Goal: Task Accomplishment & Management: Use online tool/utility

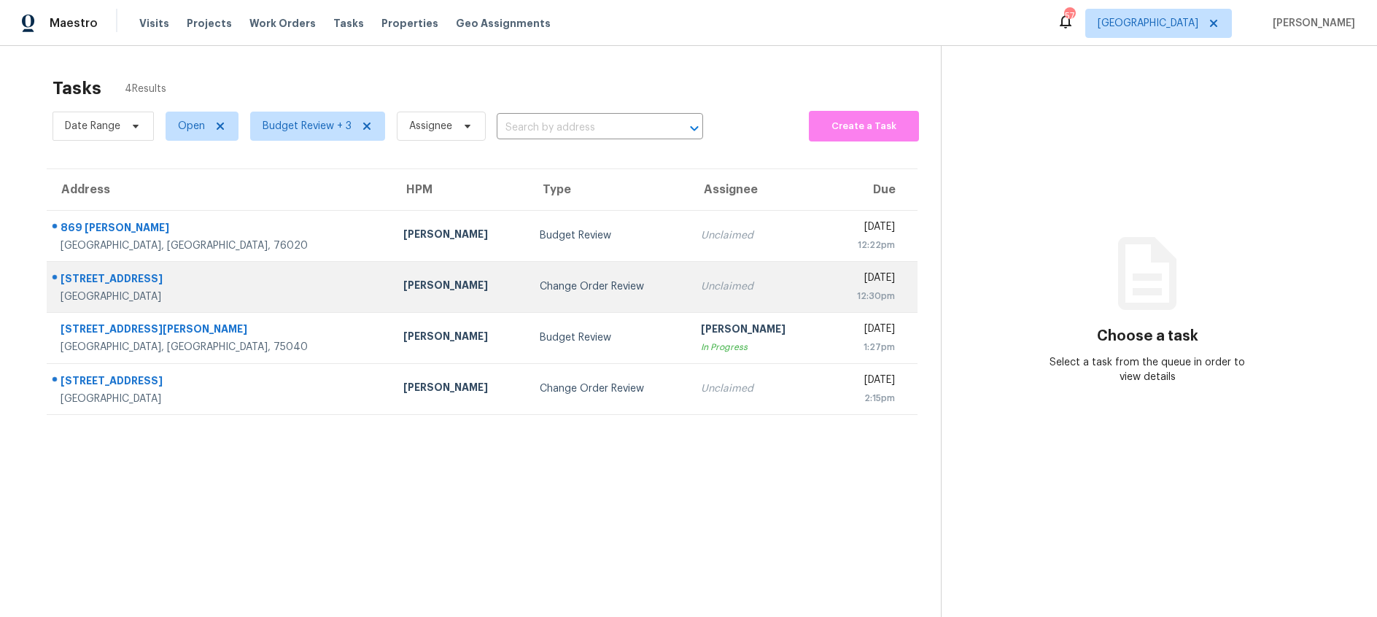
click at [578, 285] on div "Change Order Review" at bounding box center [609, 286] width 138 height 15
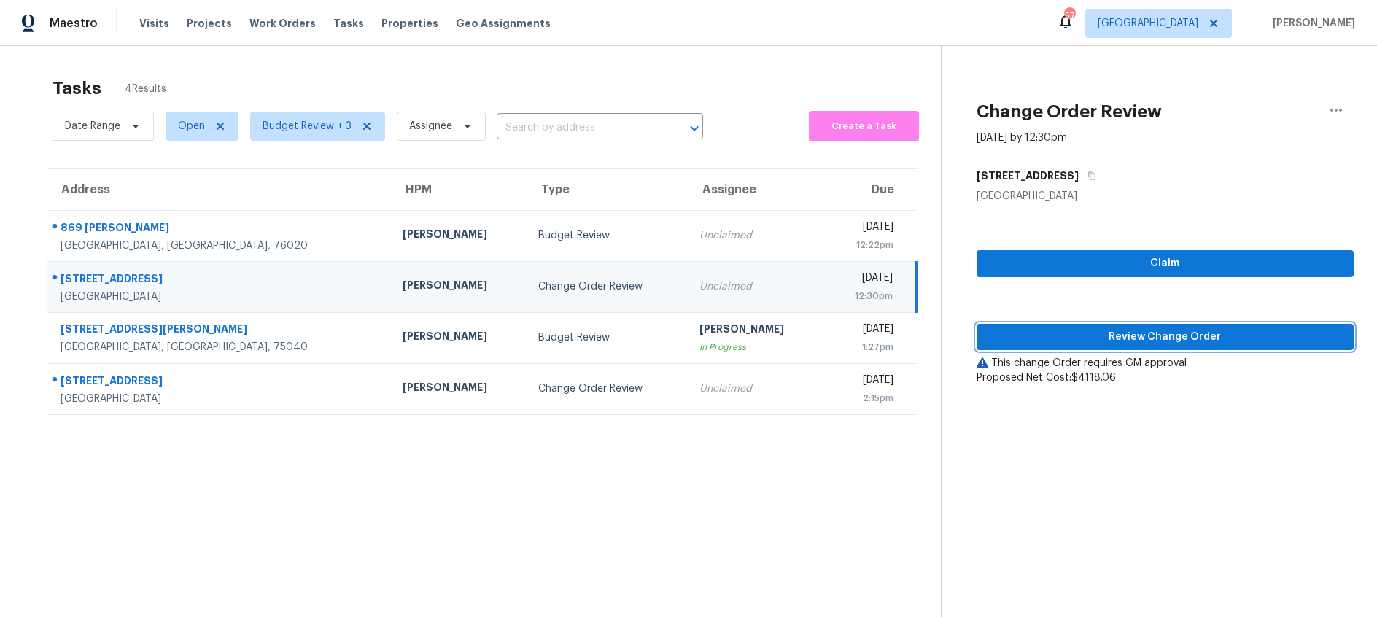
click at [1096, 333] on span "Review Change Order" at bounding box center [1165, 337] width 354 height 18
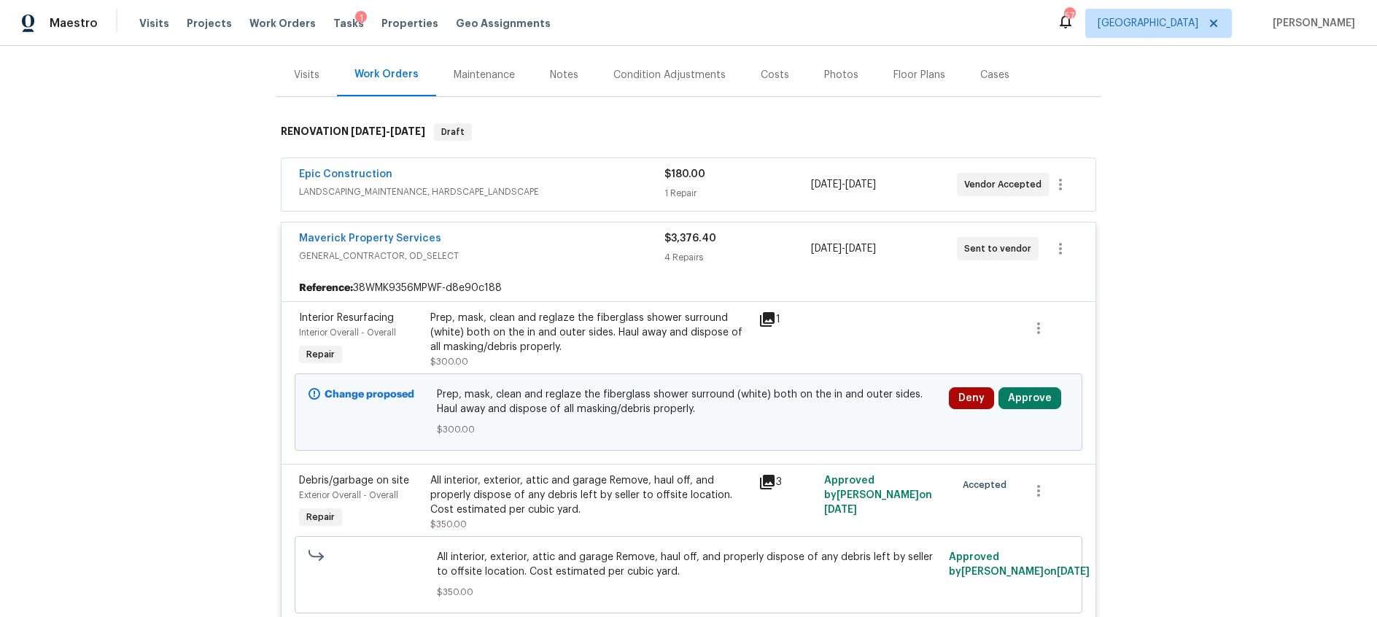
scroll to position [197, 0]
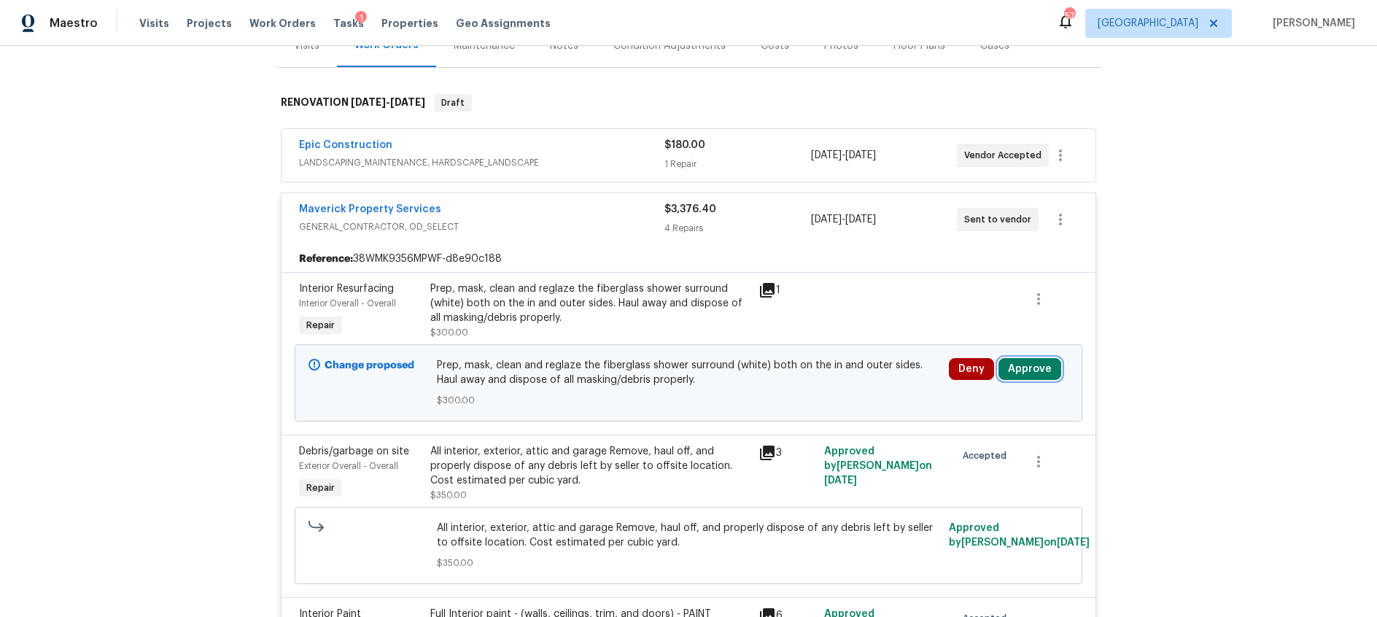
click at [1023, 371] on button "Approve" at bounding box center [1030, 369] width 63 height 22
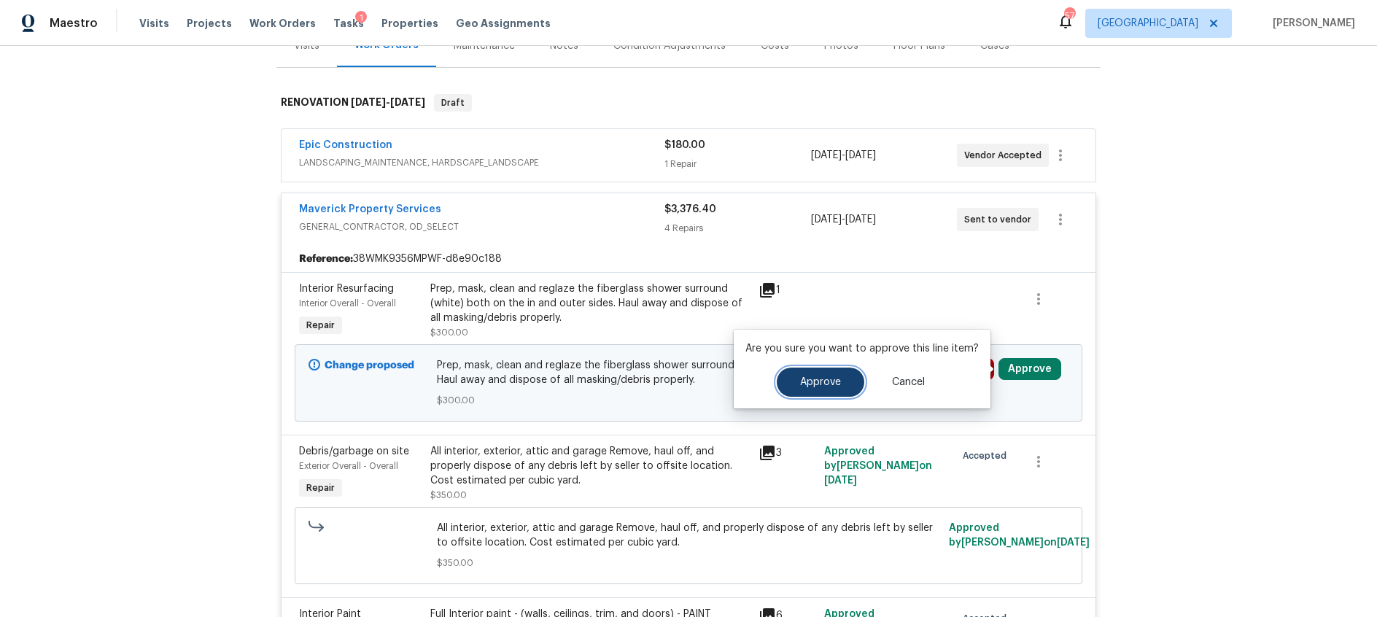
click at [828, 383] on span "Approve" at bounding box center [820, 382] width 41 height 11
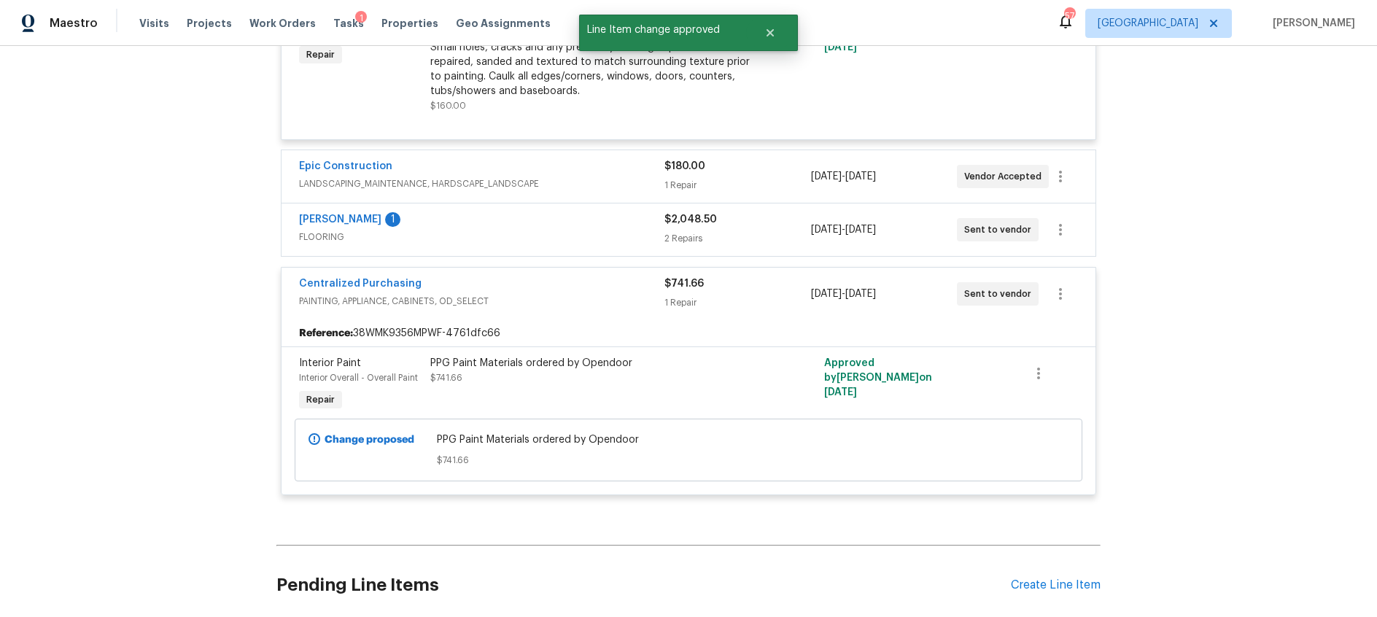
scroll to position [929, 0]
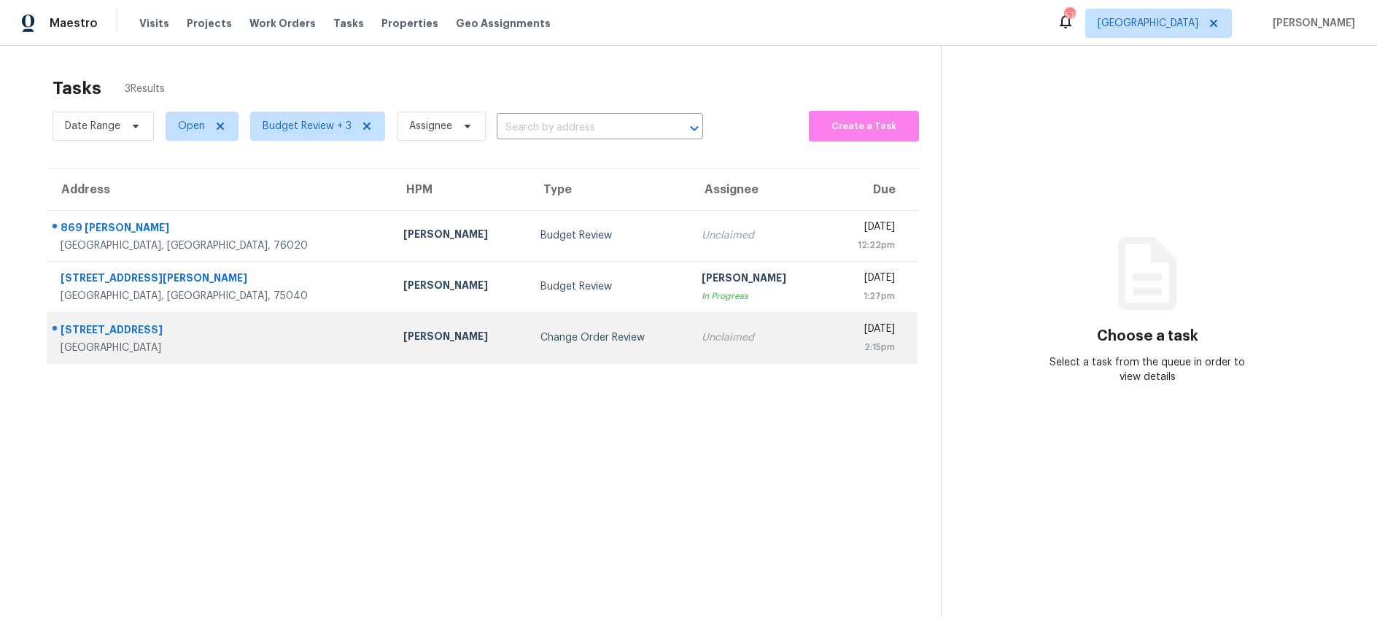
click at [541, 344] on div "Change Order Review" at bounding box center [610, 337] width 139 height 15
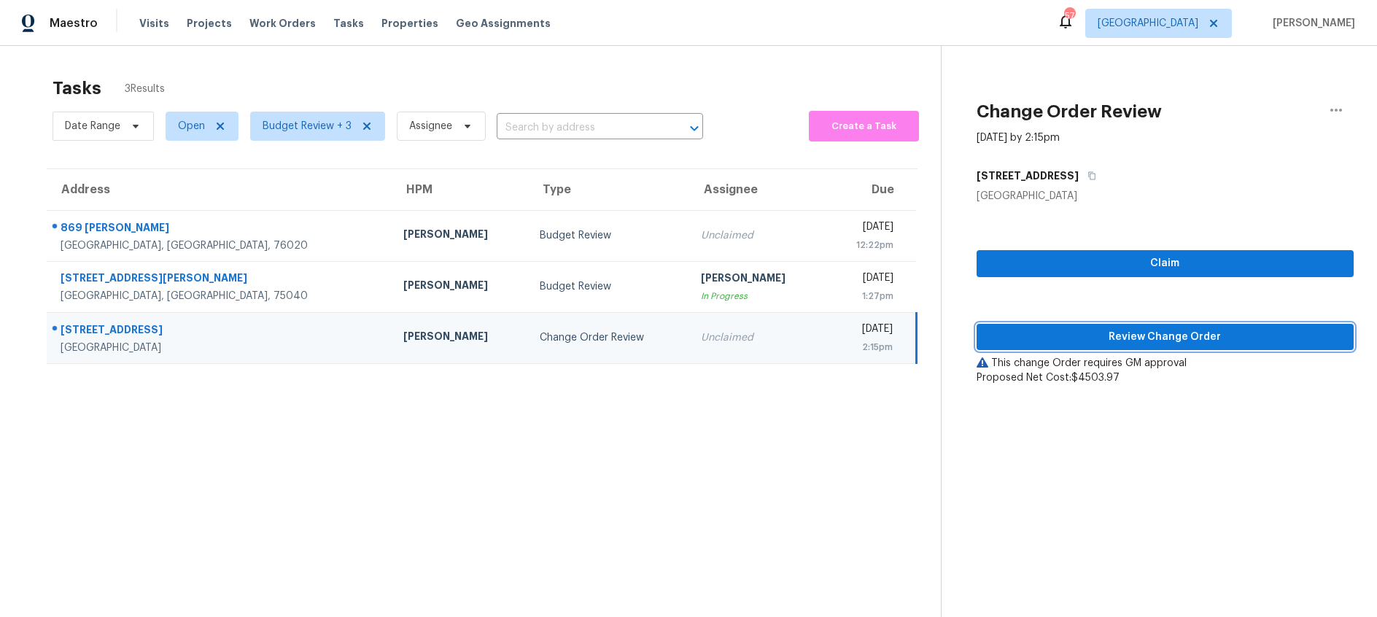
click at [1066, 338] on span "Review Change Order" at bounding box center [1165, 337] width 354 height 18
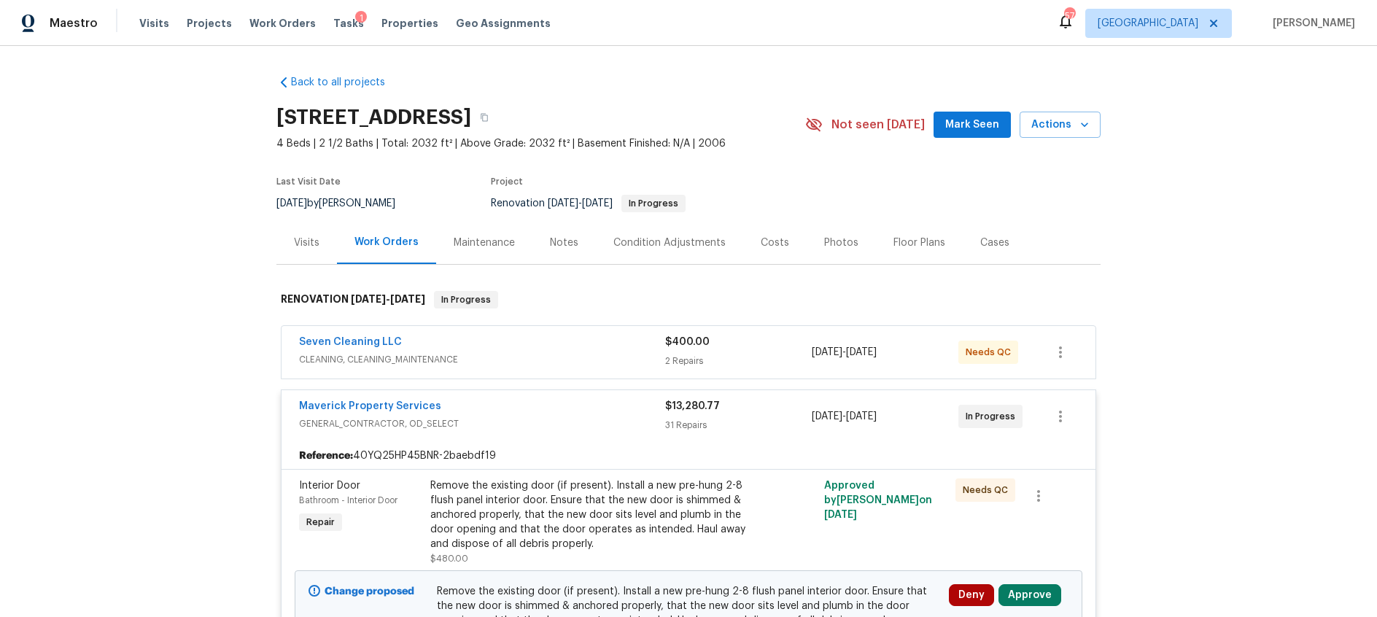
scroll to position [343, 0]
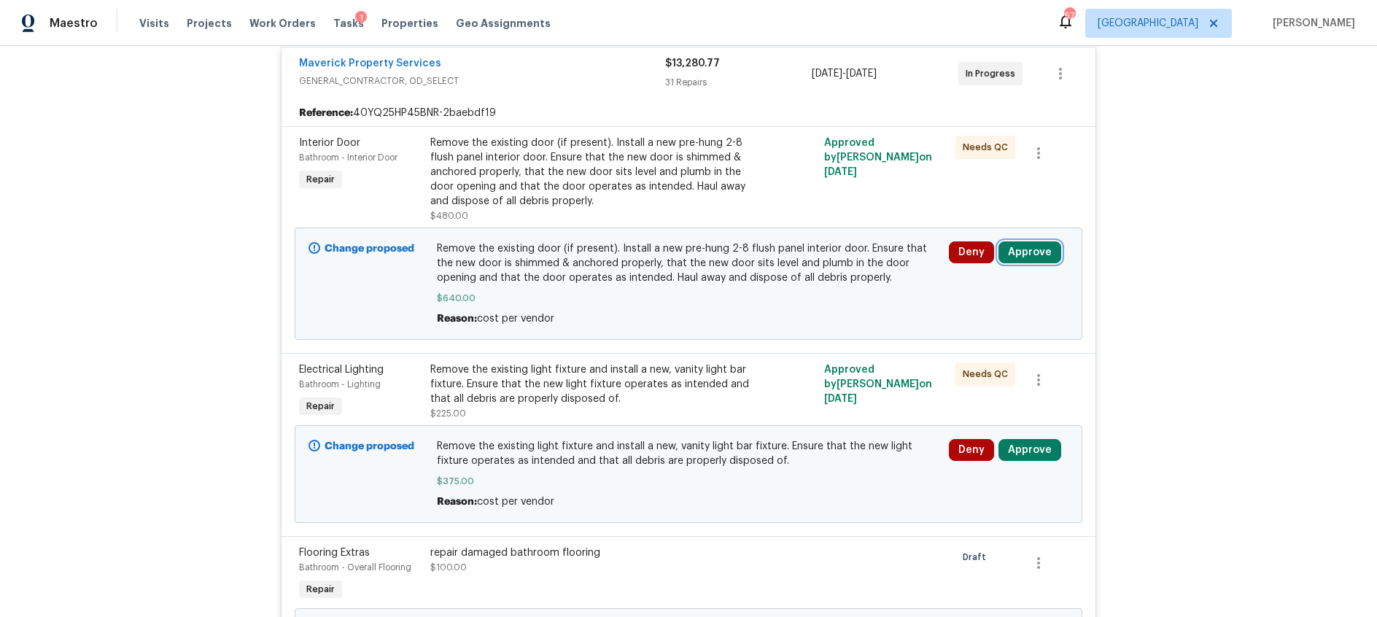
click at [1028, 249] on button "Approve" at bounding box center [1030, 252] width 63 height 22
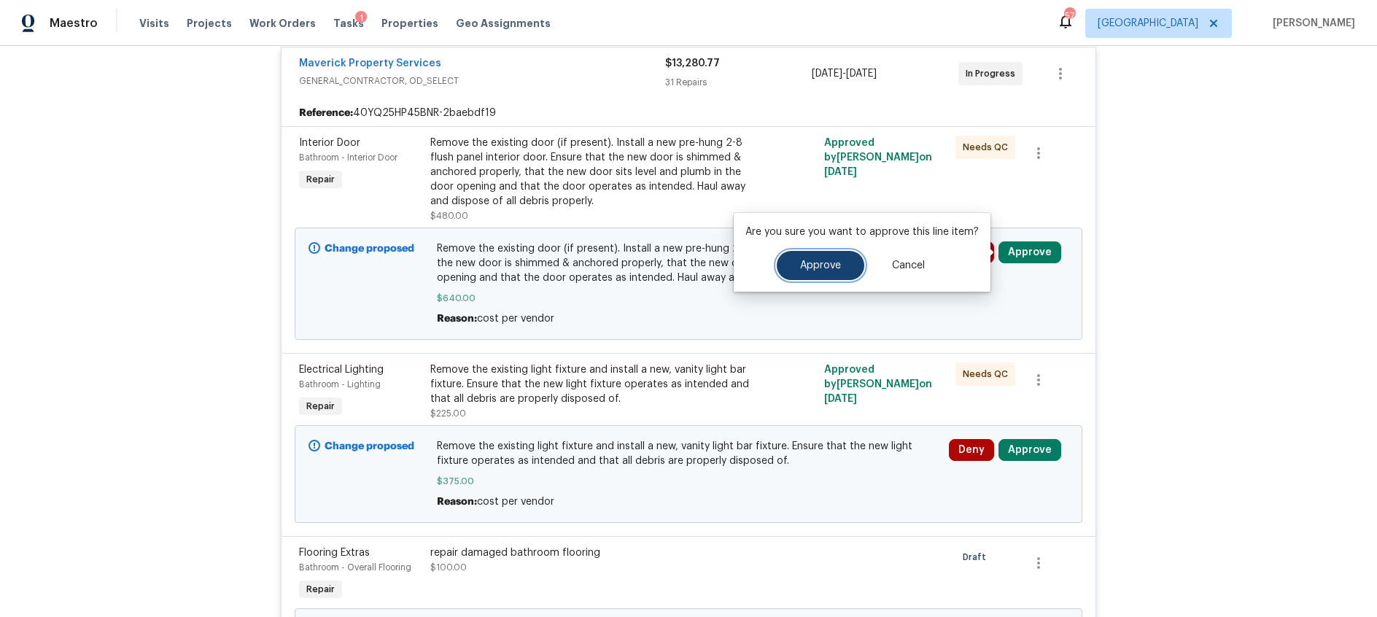
click at [825, 275] on button "Approve" at bounding box center [821, 265] width 88 height 29
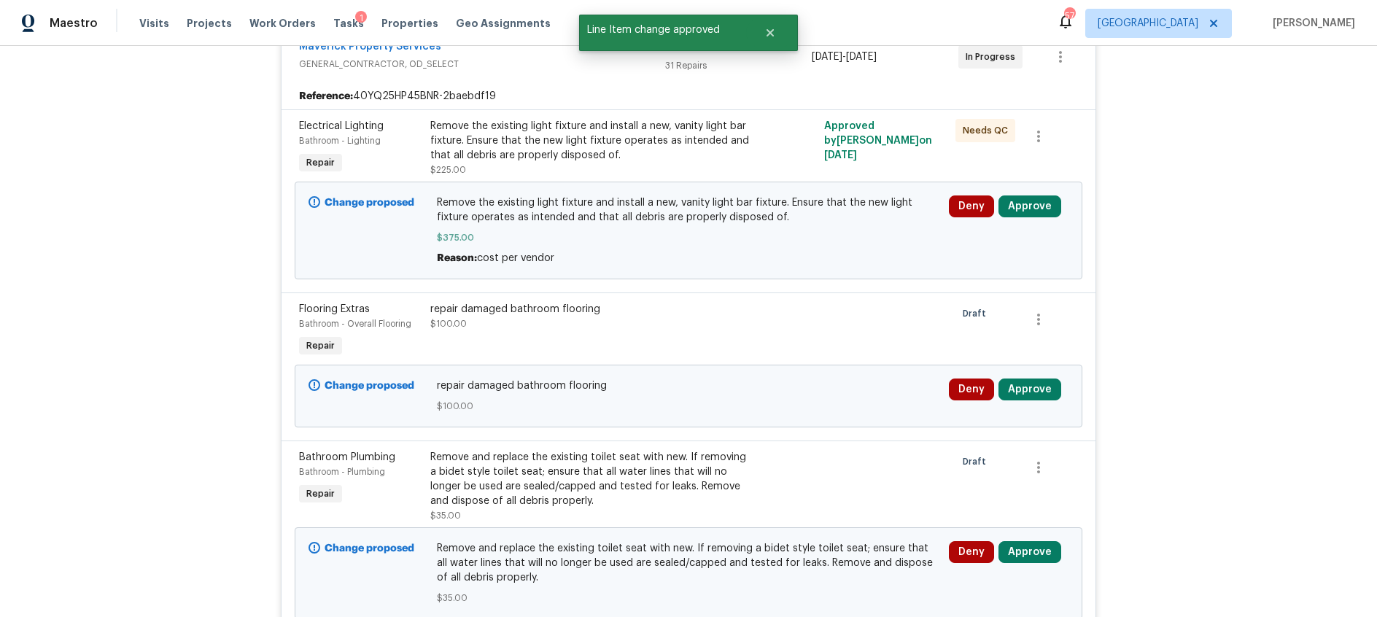
scroll to position [362, 0]
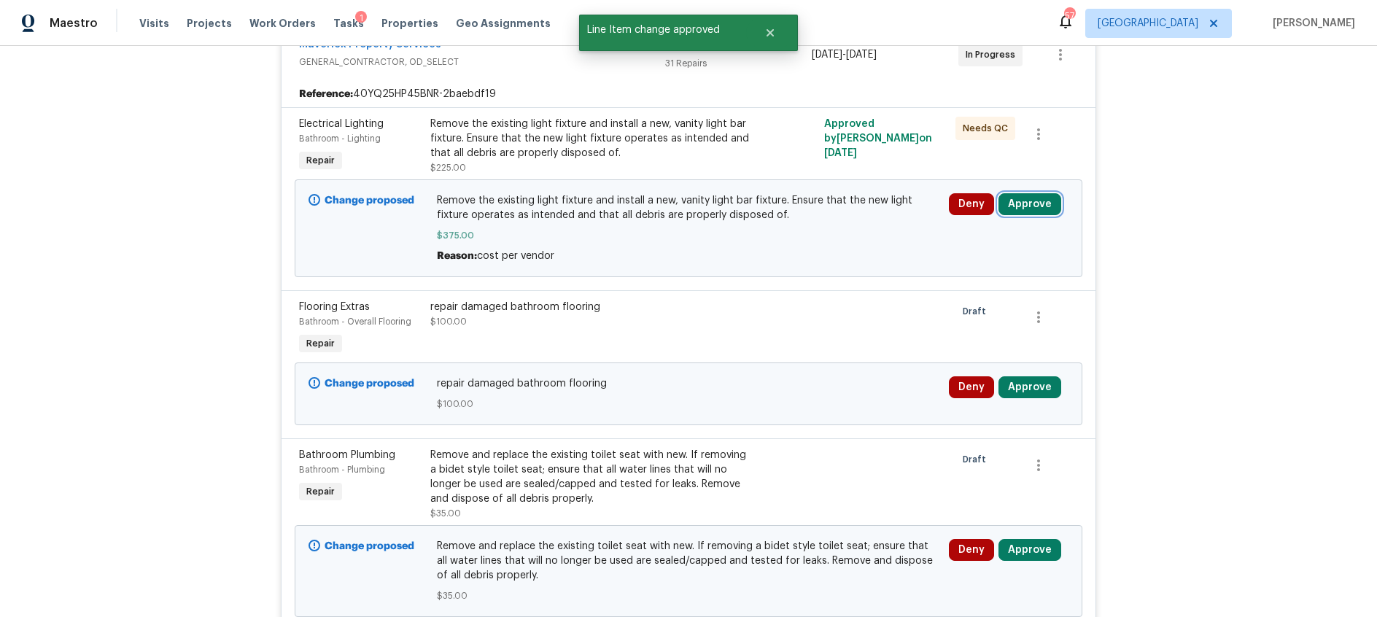
click at [1023, 207] on button "Approve" at bounding box center [1030, 204] width 63 height 22
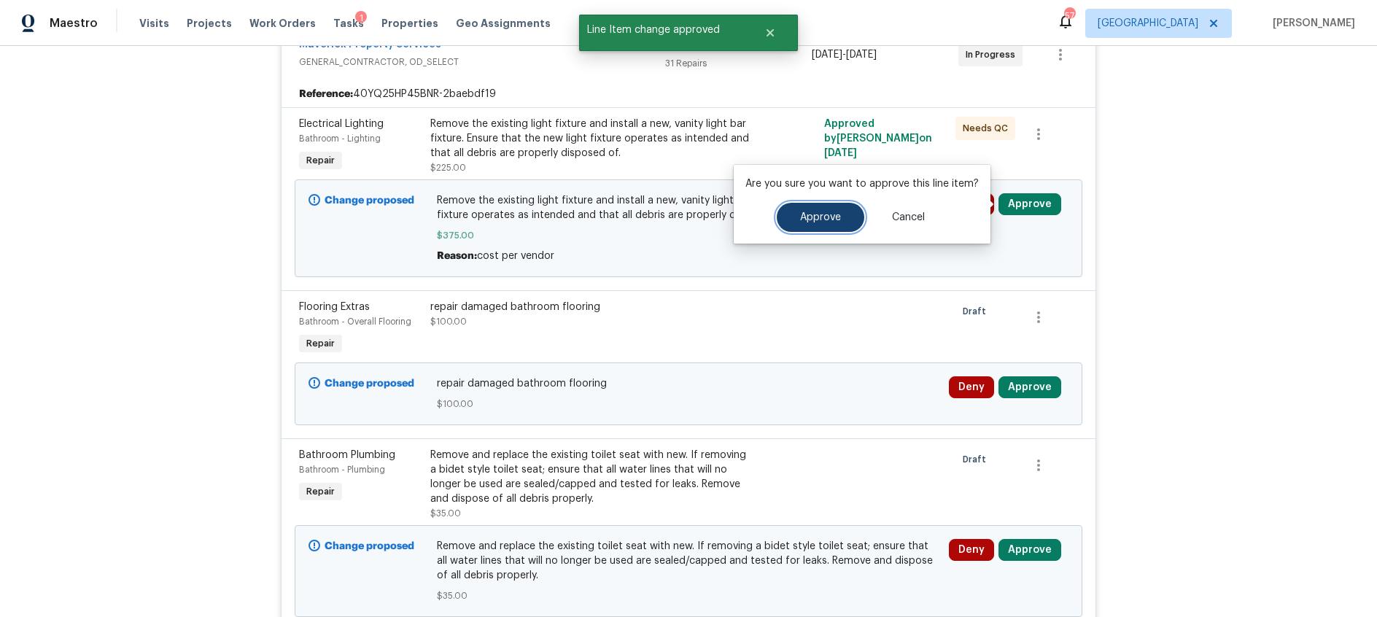
click at [837, 222] on span "Approve" at bounding box center [820, 217] width 41 height 11
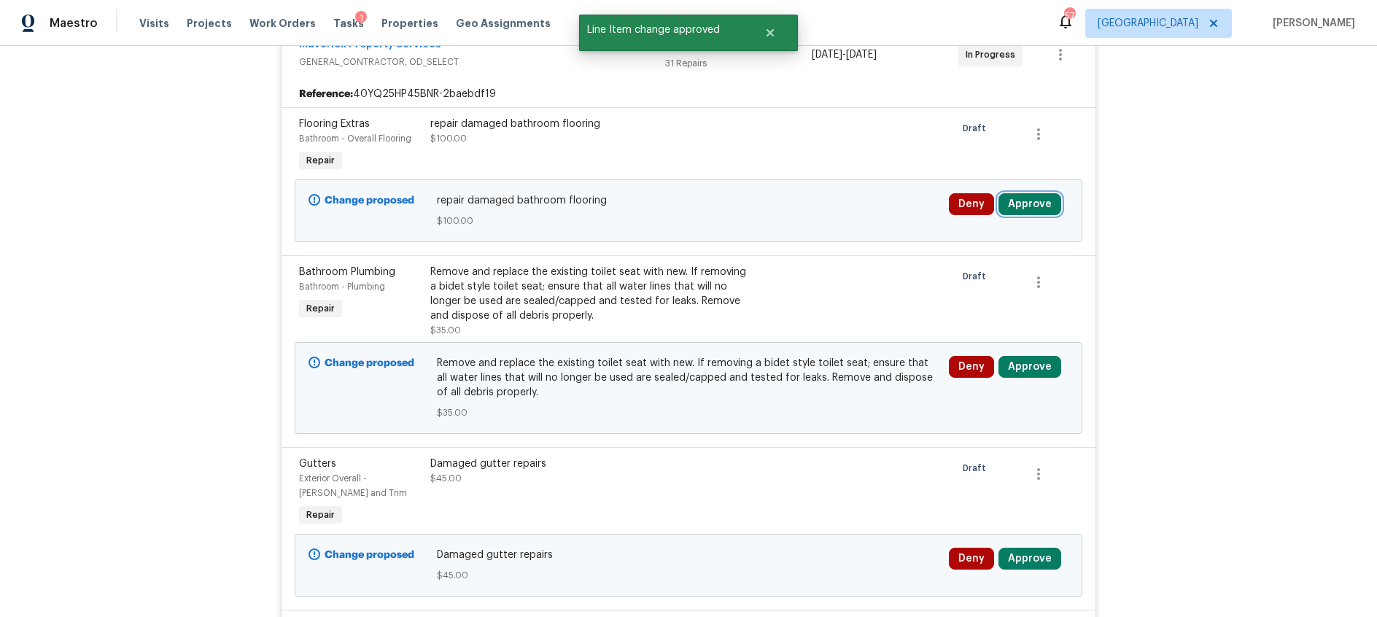
click at [1026, 209] on button "Approve" at bounding box center [1030, 204] width 63 height 22
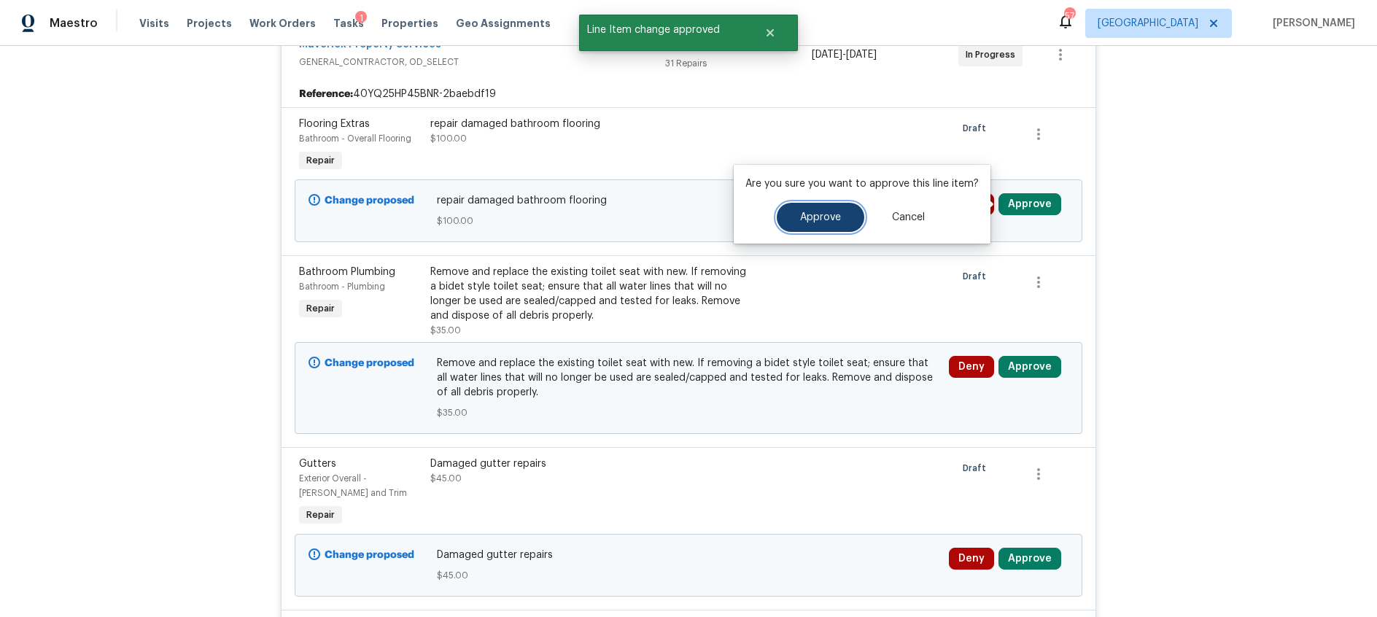
click at [838, 220] on button "Approve" at bounding box center [821, 217] width 88 height 29
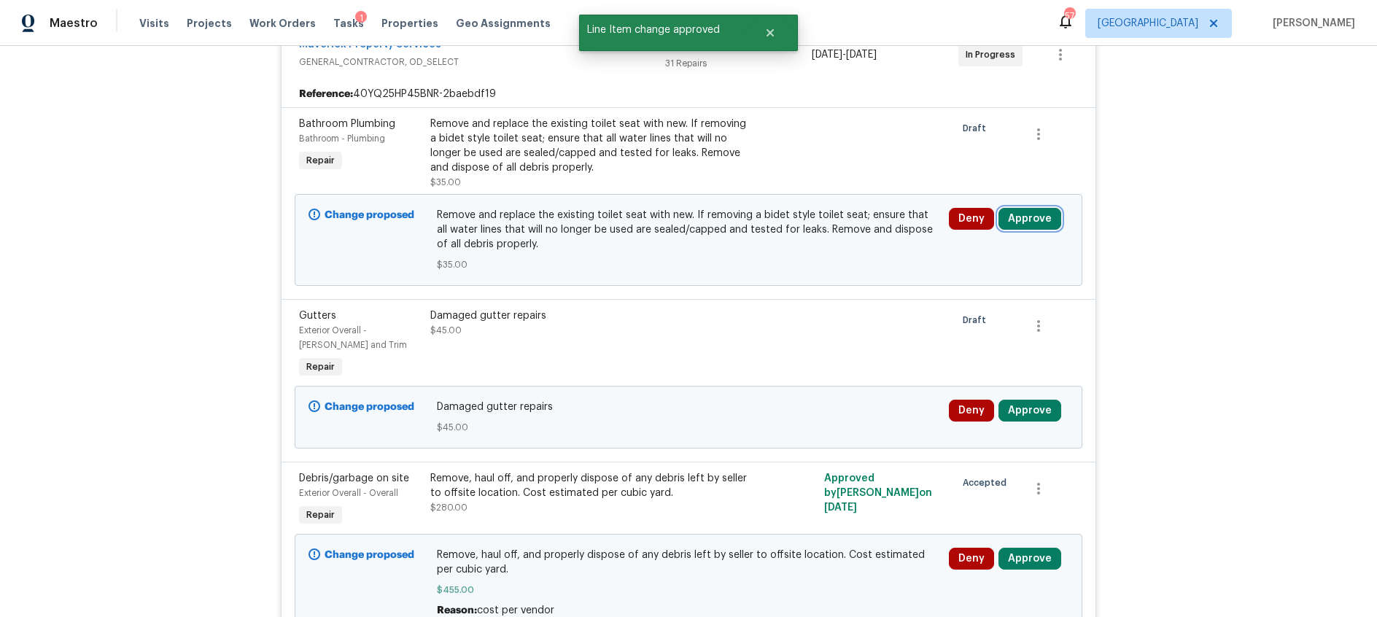
click at [1029, 223] on button "Approve" at bounding box center [1030, 219] width 63 height 22
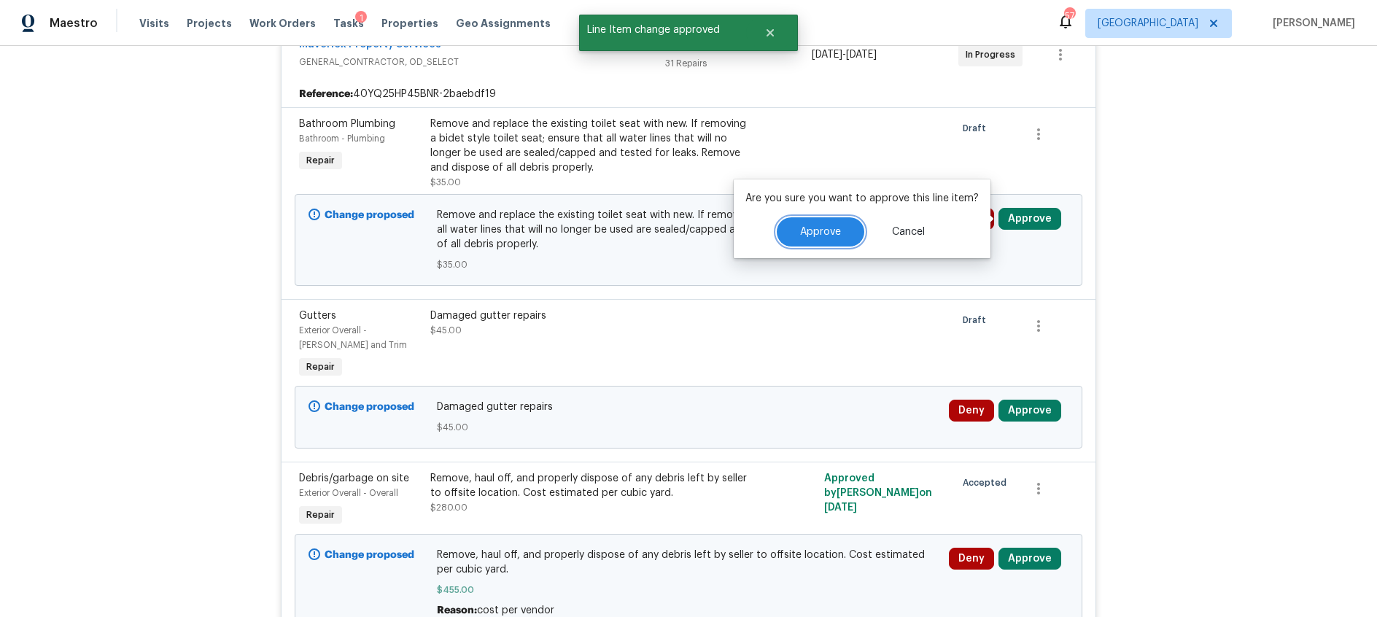
click at [831, 236] on span "Approve" at bounding box center [820, 232] width 41 height 11
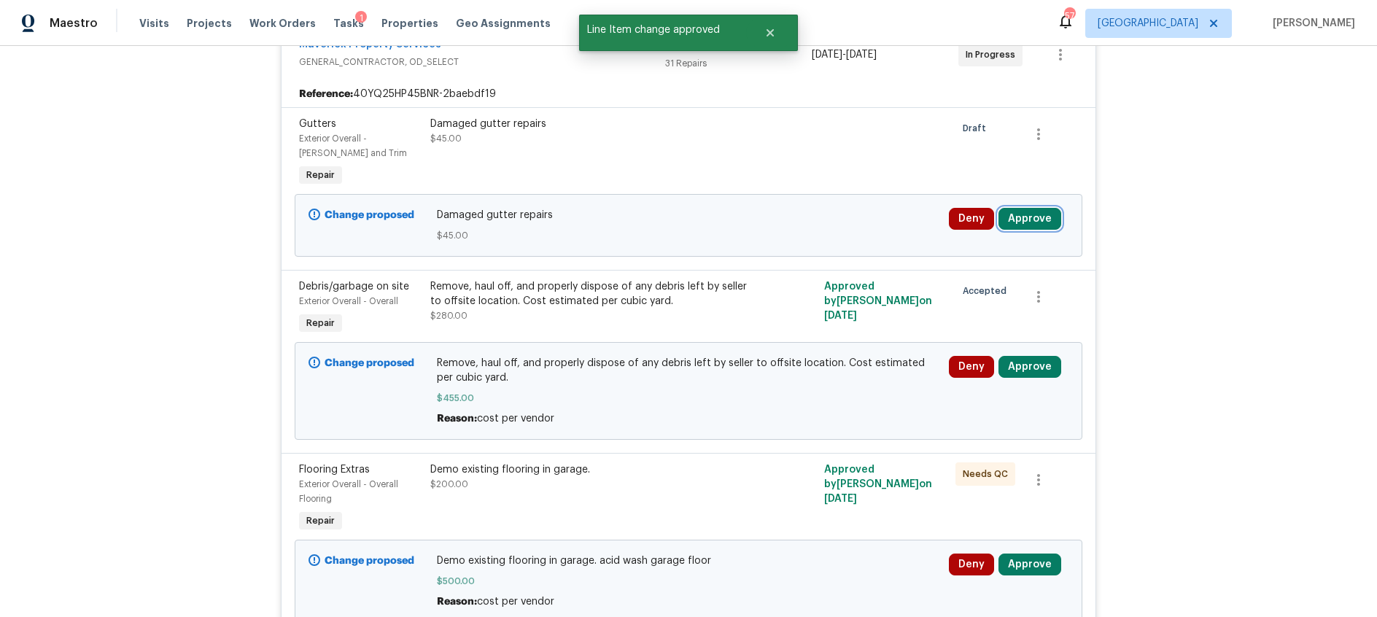
click at [1027, 215] on button "Approve" at bounding box center [1030, 219] width 63 height 22
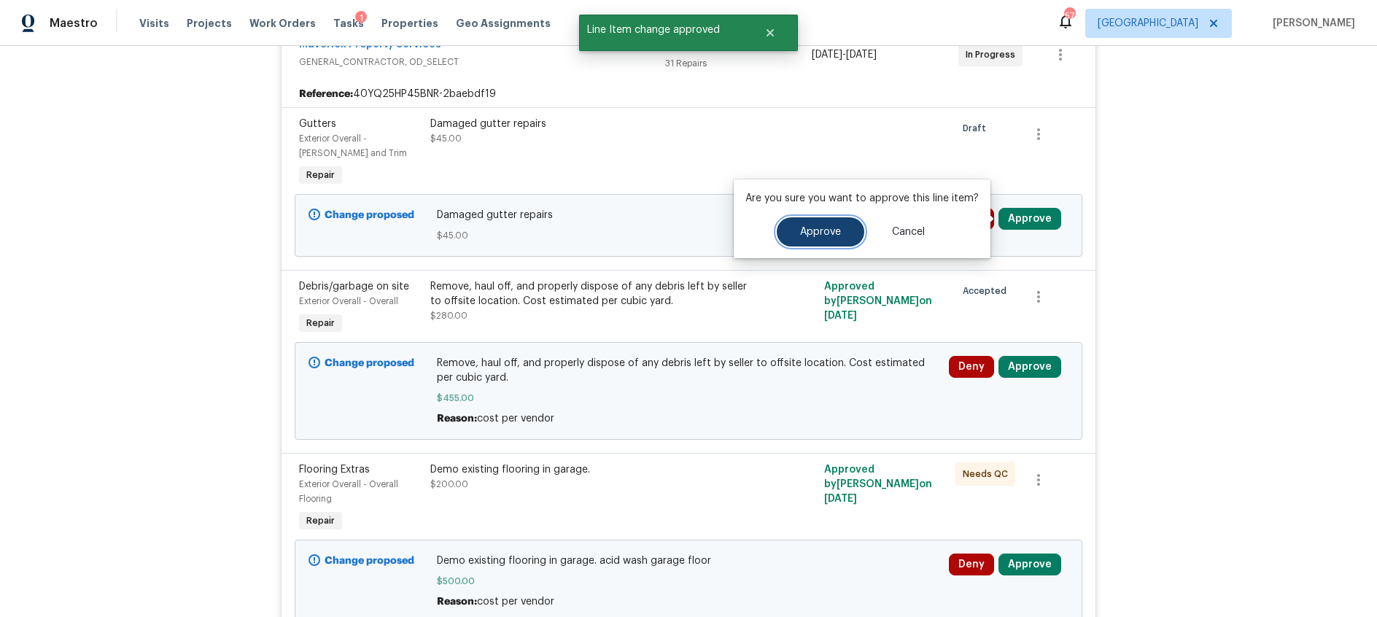
click at [800, 233] on span "Approve" at bounding box center [820, 232] width 41 height 11
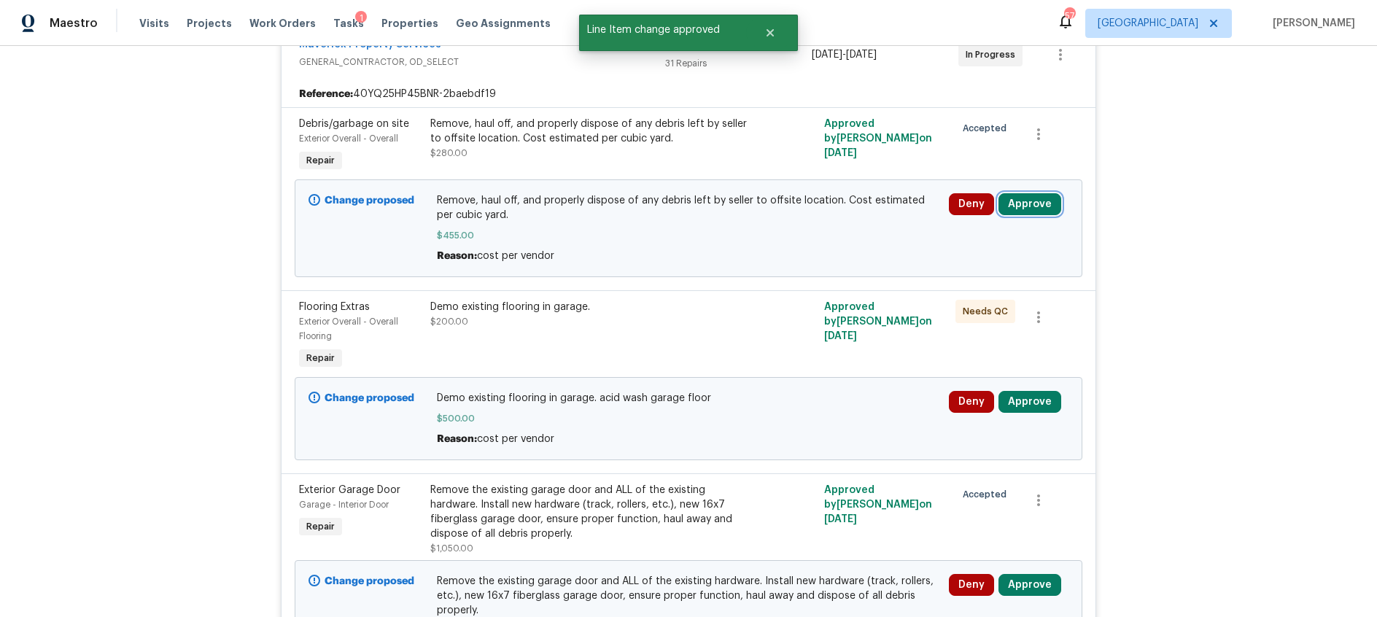
click at [1034, 213] on button "Approve" at bounding box center [1030, 204] width 63 height 22
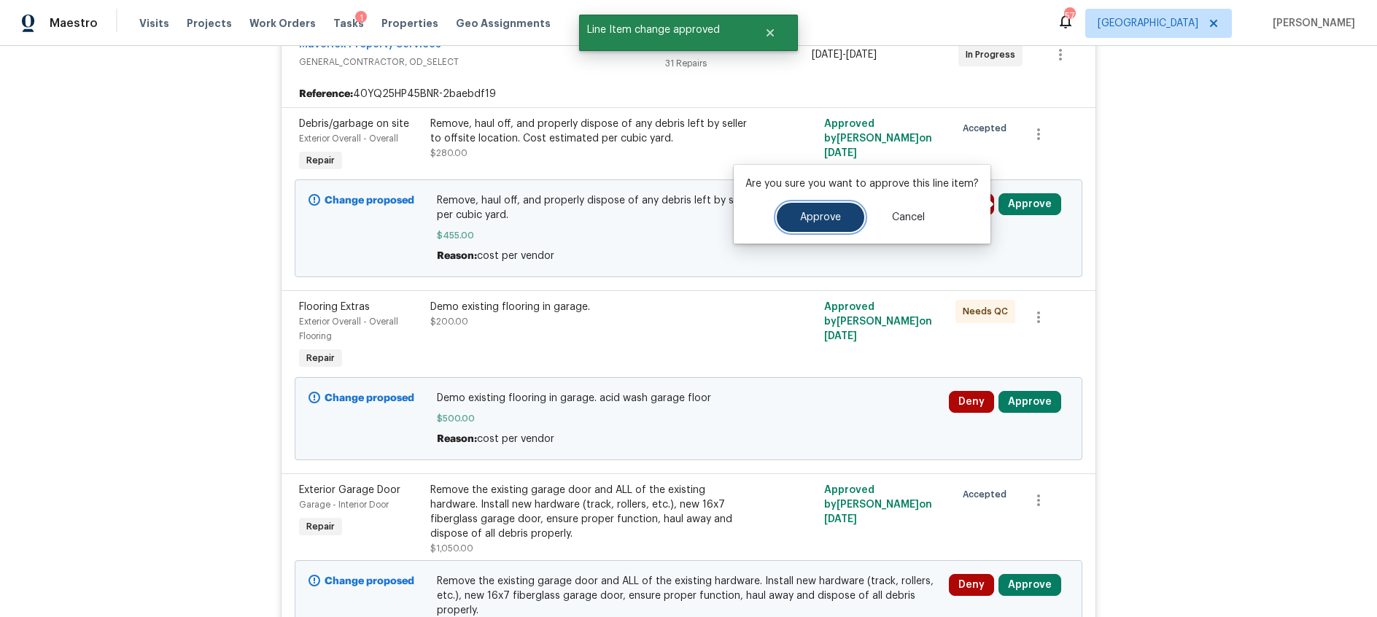
click at [813, 218] on span "Approve" at bounding box center [820, 217] width 41 height 11
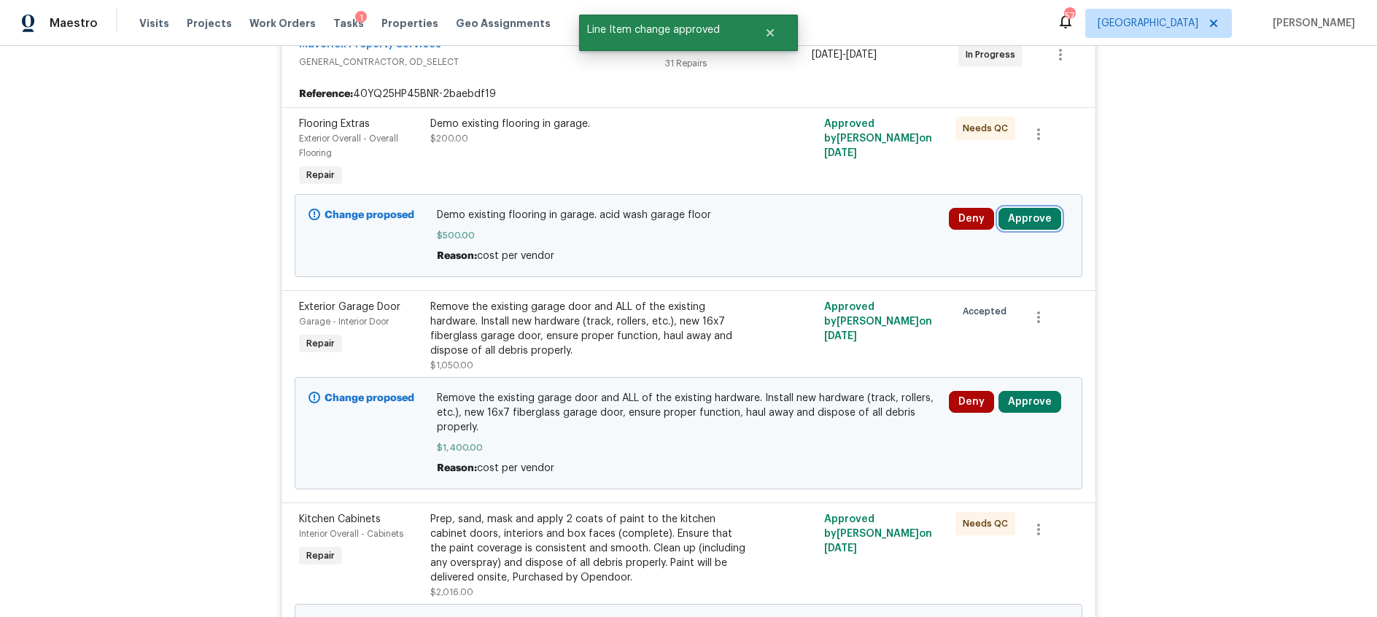
click at [1029, 219] on button "Approve" at bounding box center [1030, 219] width 63 height 22
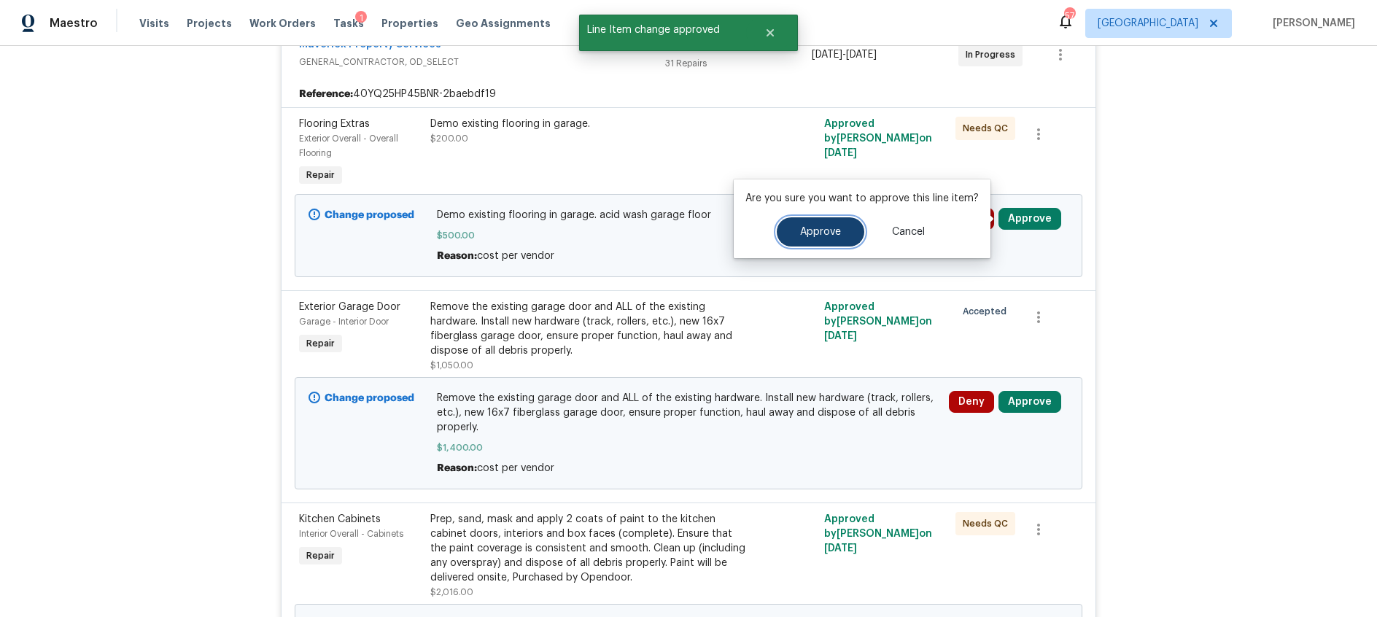
click at [816, 228] on span "Approve" at bounding box center [820, 232] width 41 height 11
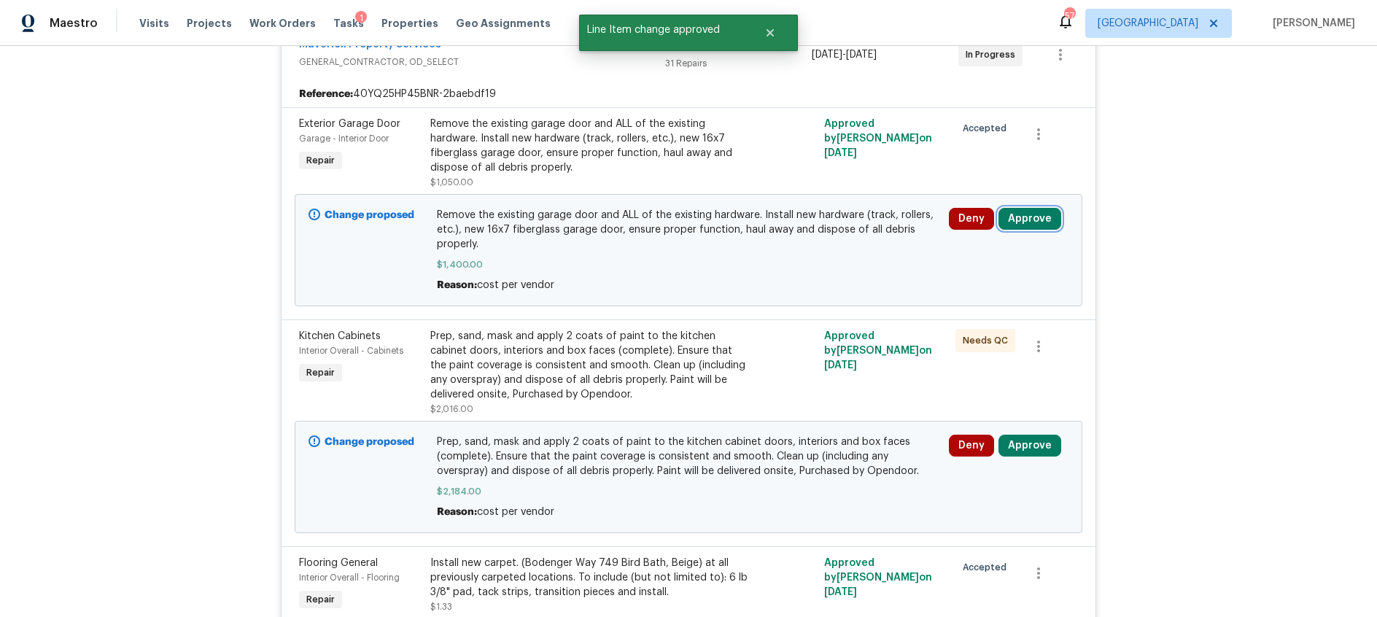
click at [1022, 225] on button "Approve" at bounding box center [1030, 219] width 63 height 22
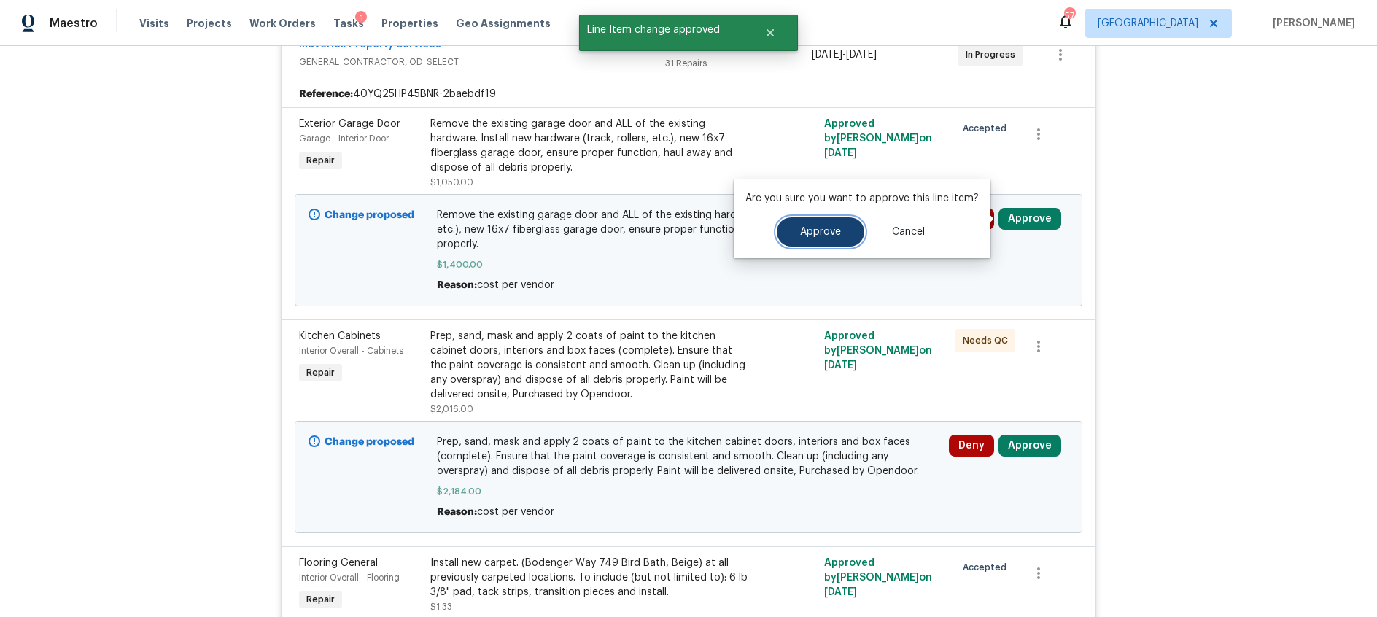
click at [844, 233] on button "Approve" at bounding box center [821, 231] width 88 height 29
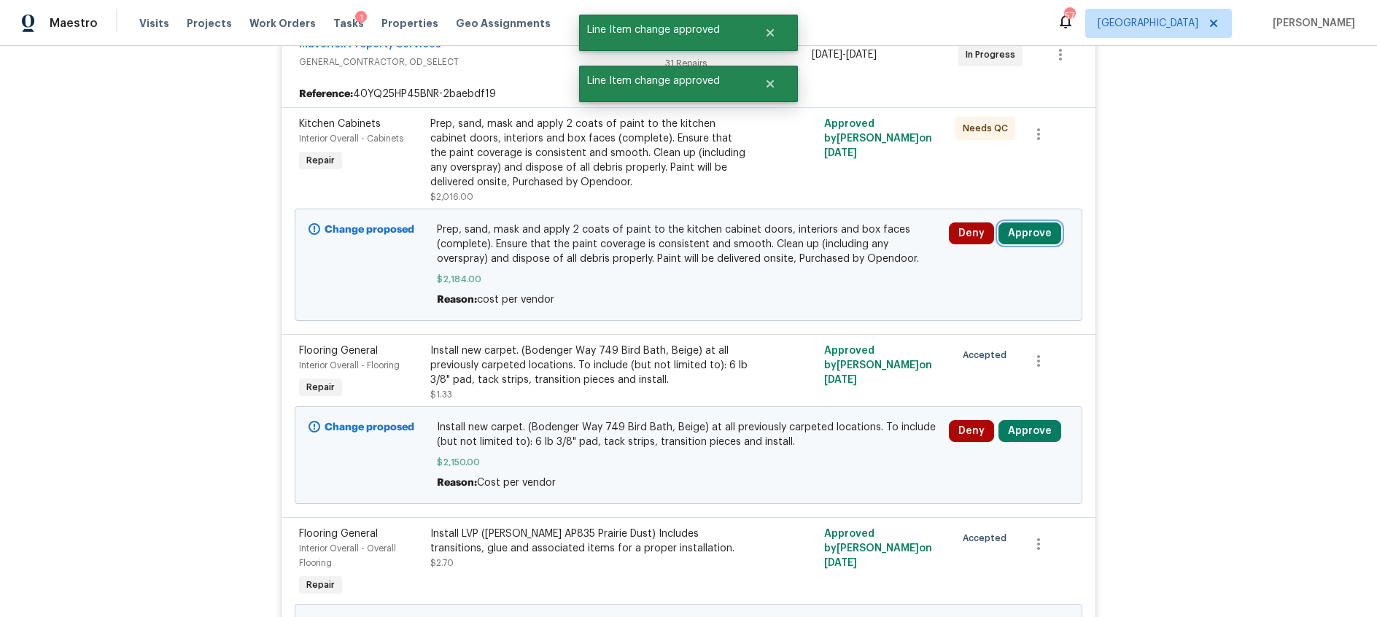
click at [1035, 232] on button "Approve" at bounding box center [1030, 233] width 63 height 22
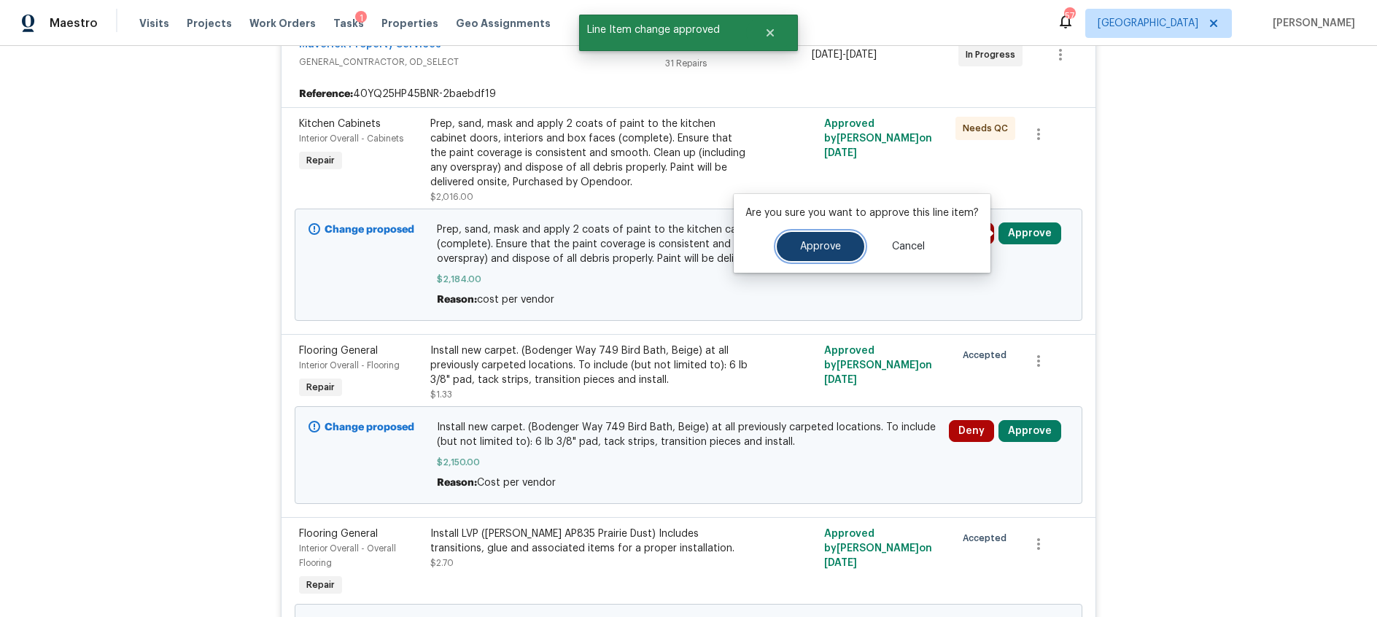
click at [826, 244] on span "Approve" at bounding box center [820, 246] width 41 height 11
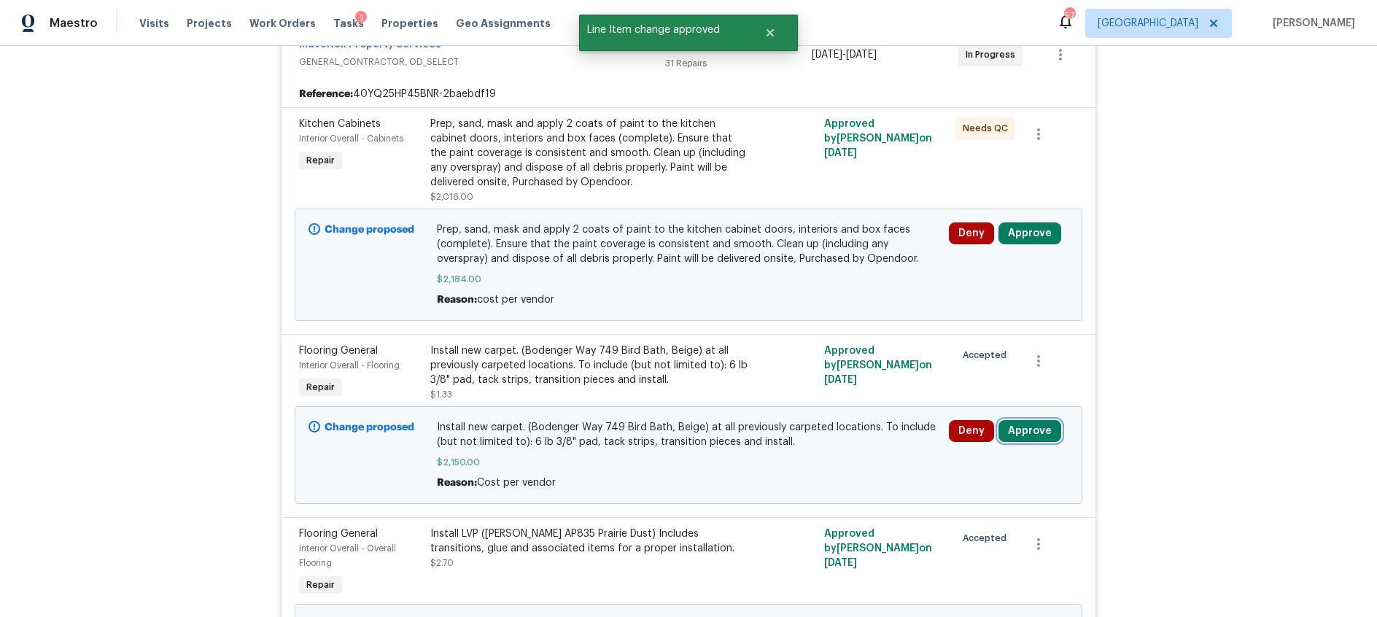
click at [1023, 432] on button "Approve" at bounding box center [1030, 431] width 63 height 22
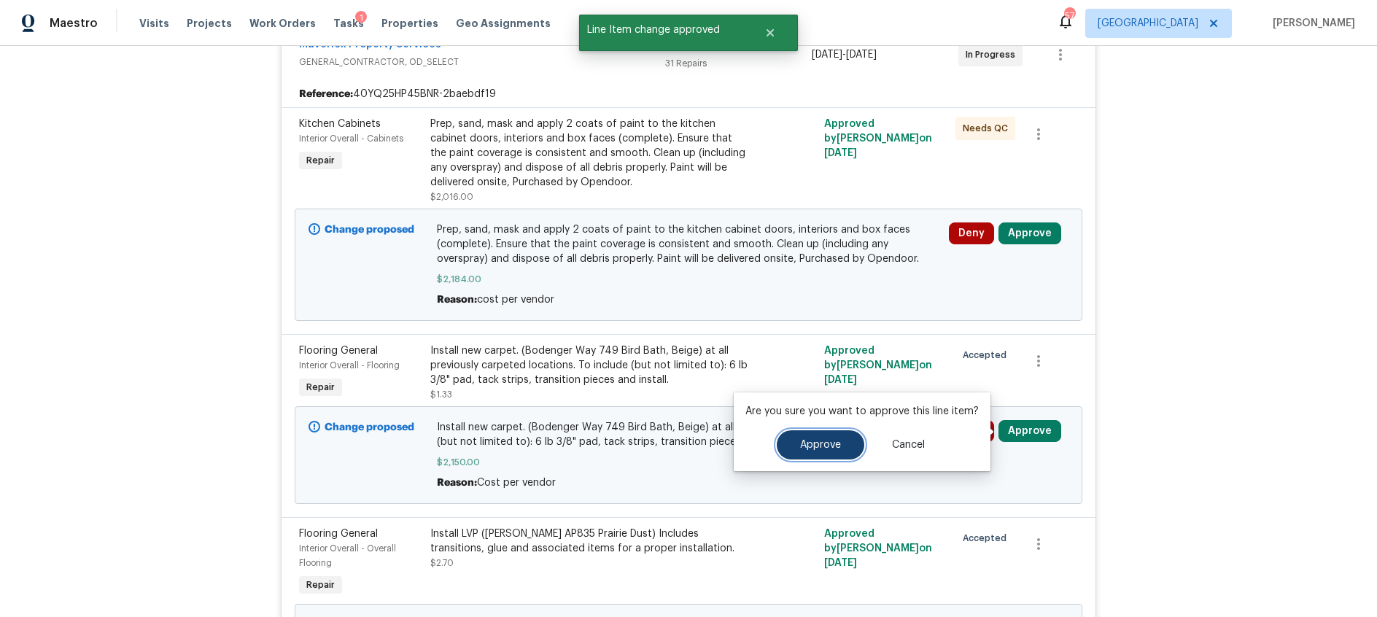
click at [819, 445] on span "Approve" at bounding box center [820, 445] width 41 height 11
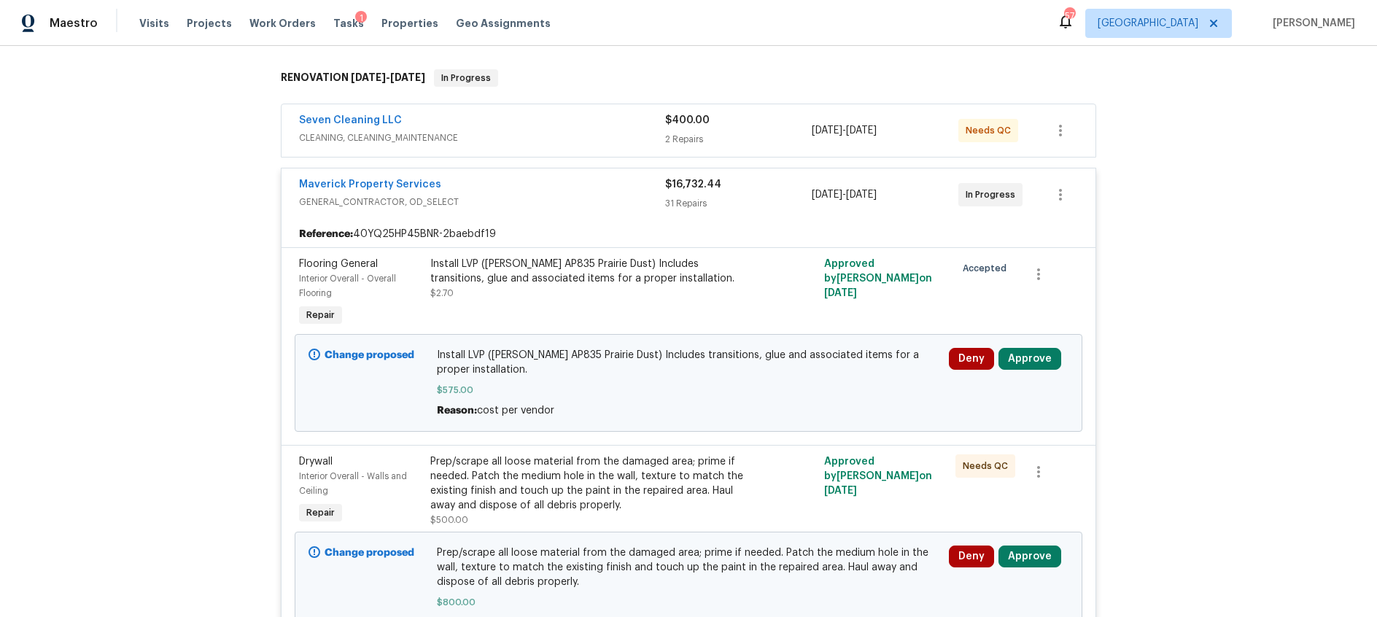
scroll to position [222, 0]
click at [1032, 357] on button "Approve" at bounding box center [1030, 358] width 63 height 22
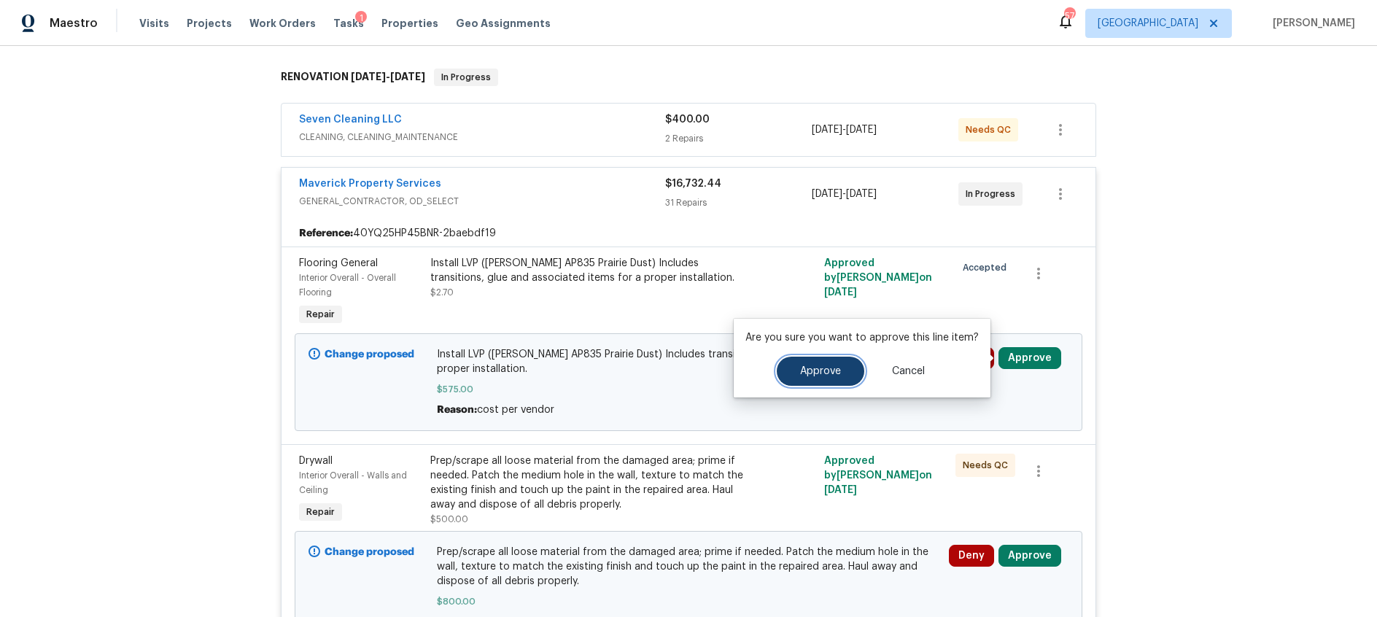
click at [802, 375] on span "Approve" at bounding box center [820, 371] width 41 height 11
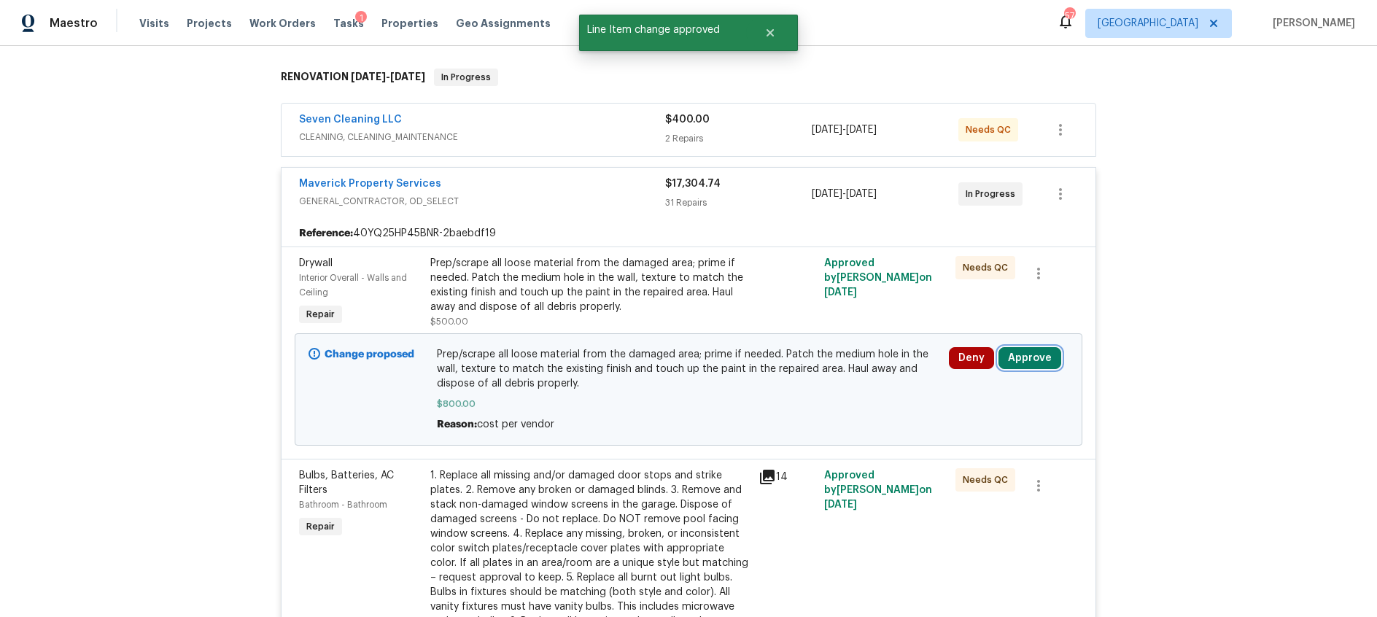
drag, startPoint x: 1036, startPoint y: 359, endPoint x: 1011, endPoint y: 352, distance: 25.7
click at [1035, 358] on button "Approve" at bounding box center [1030, 358] width 63 height 22
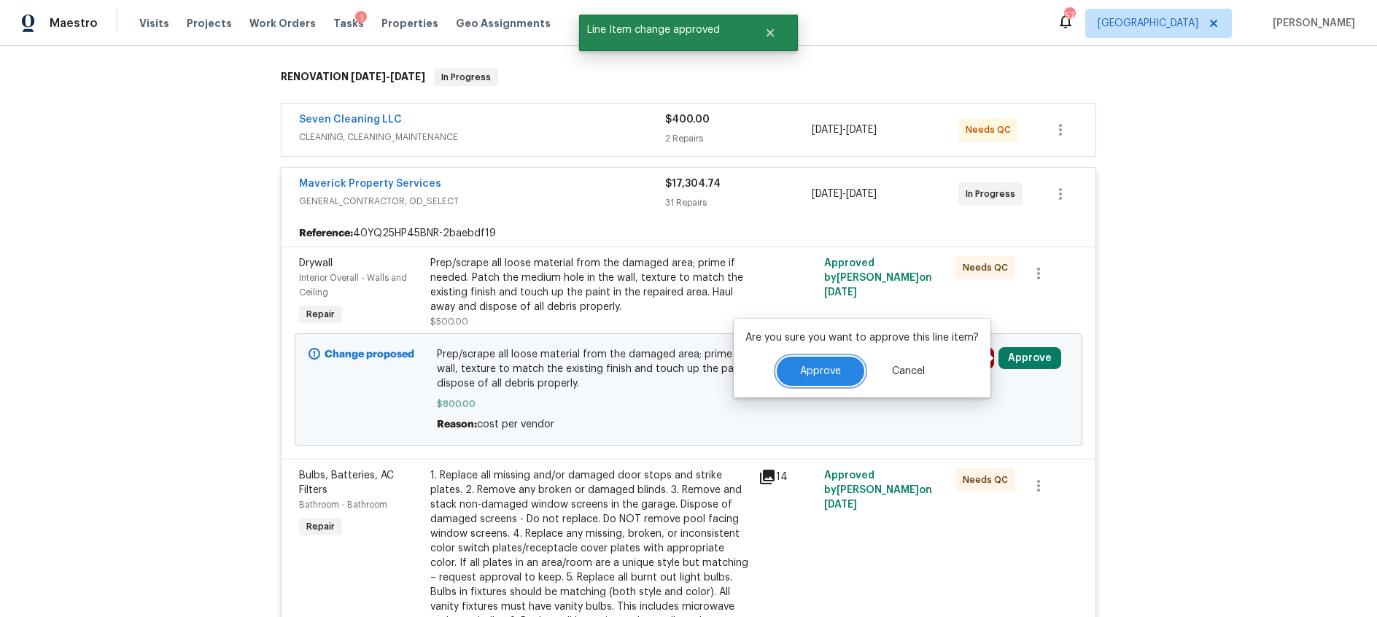
click at [808, 368] on span "Approve" at bounding box center [820, 371] width 41 height 11
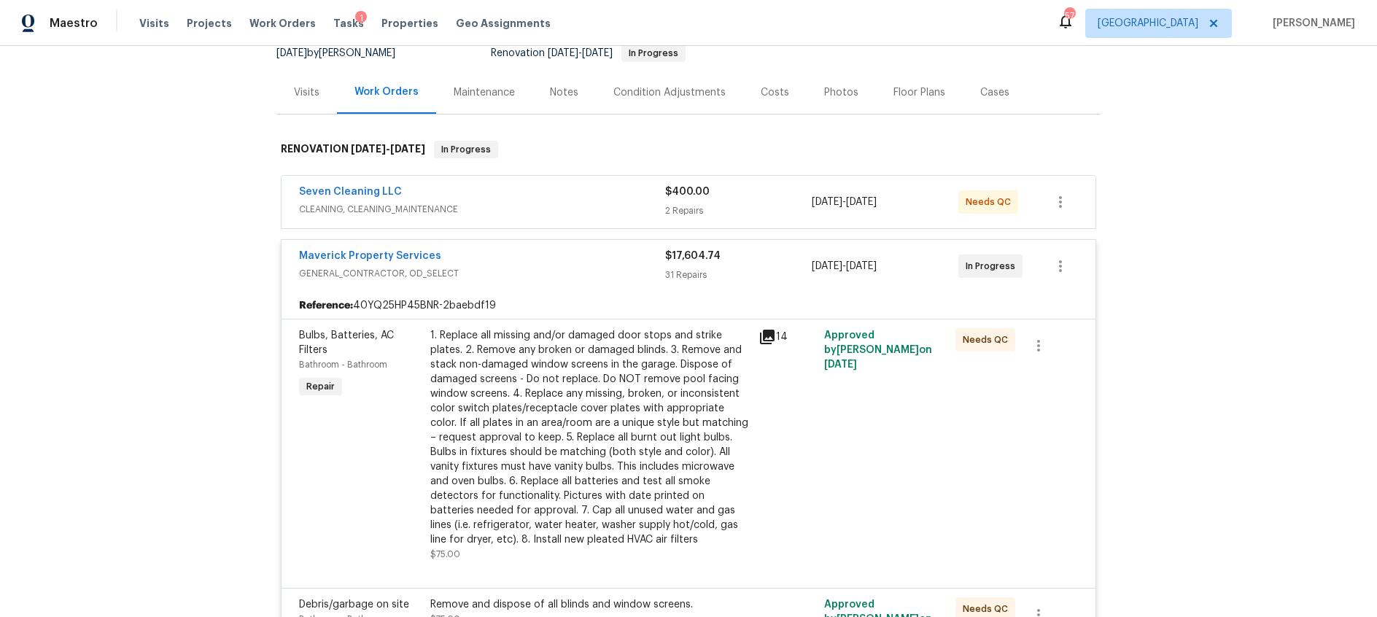
scroll to position [0, 0]
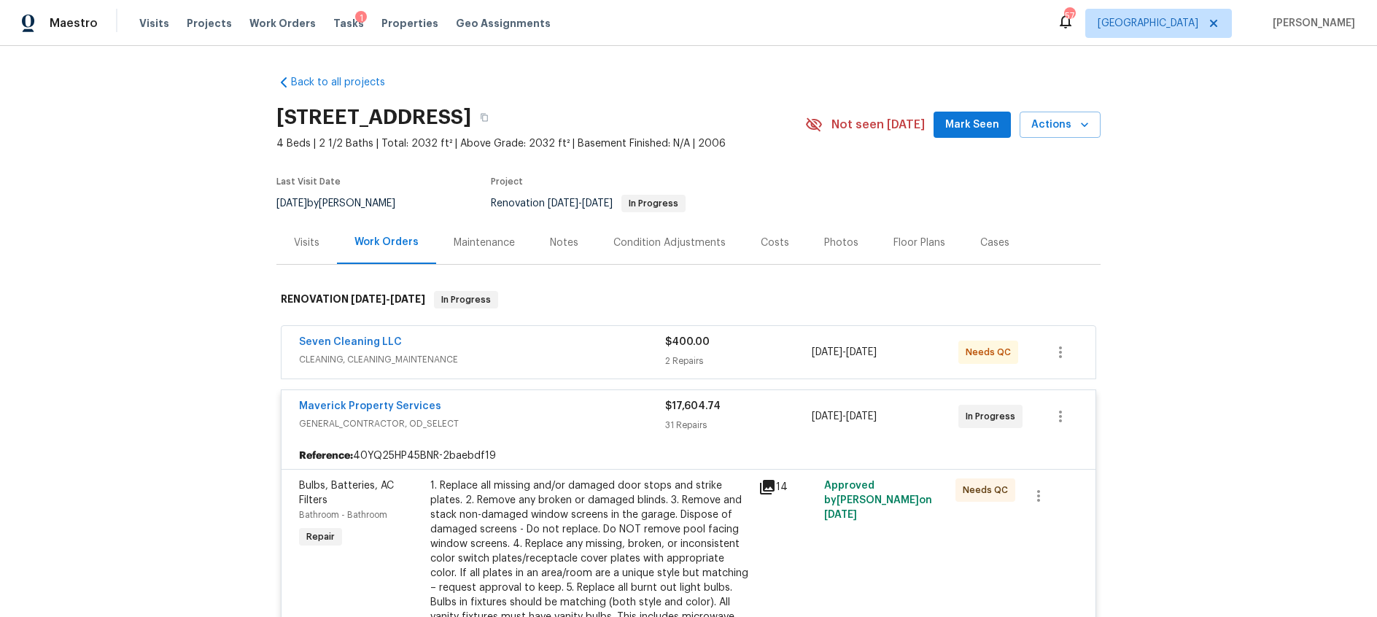
click at [779, 246] on div "Costs" at bounding box center [775, 243] width 28 height 15
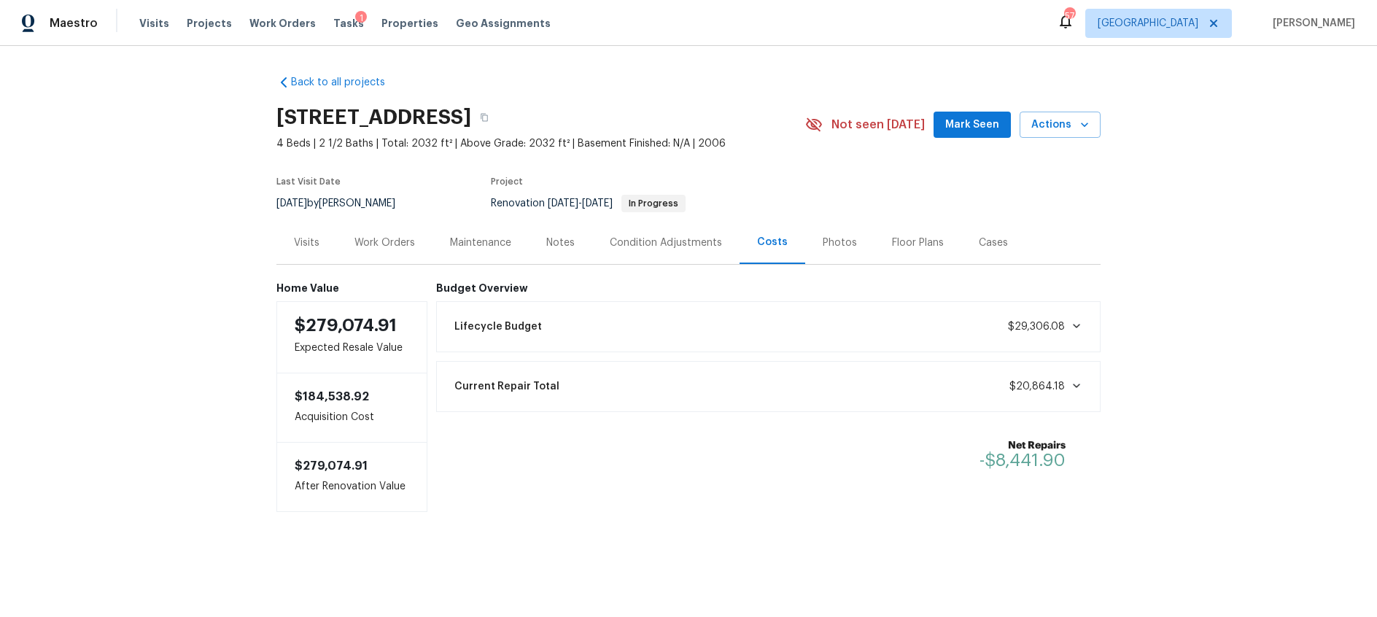
click at [379, 244] on div "Work Orders" at bounding box center [385, 243] width 61 height 15
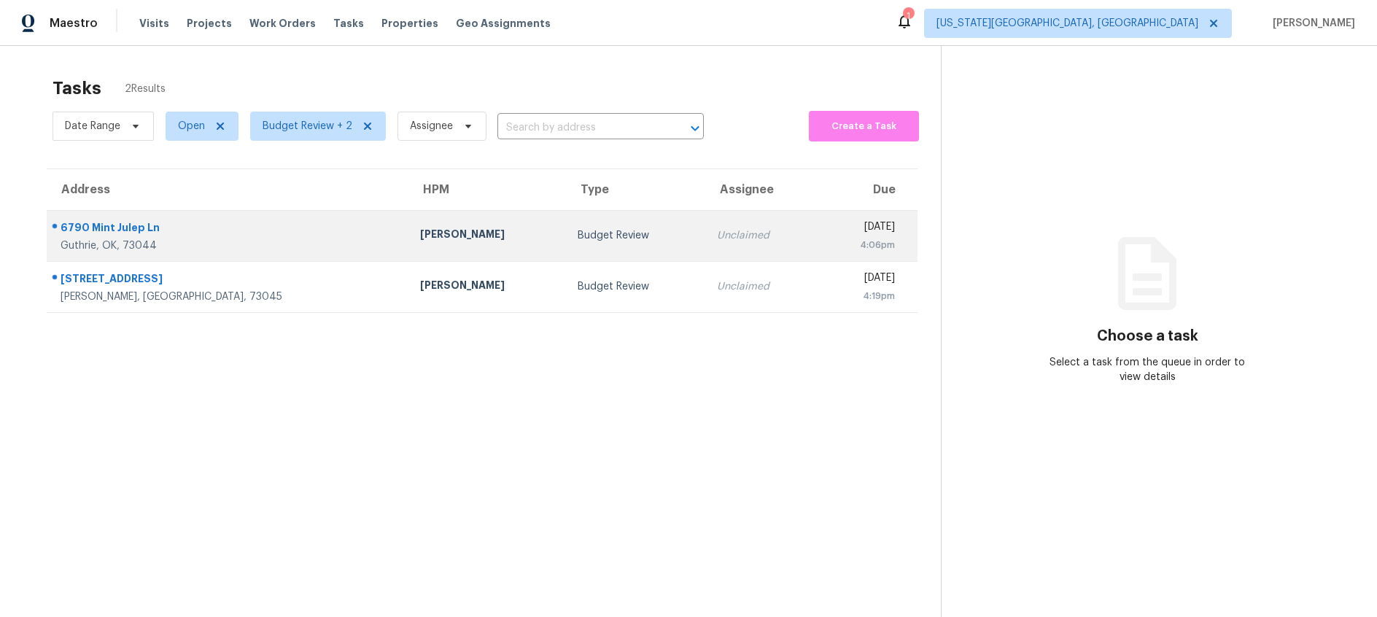
click at [420, 231] on div "[PERSON_NAME]" at bounding box center [487, 236] width 134 height 18
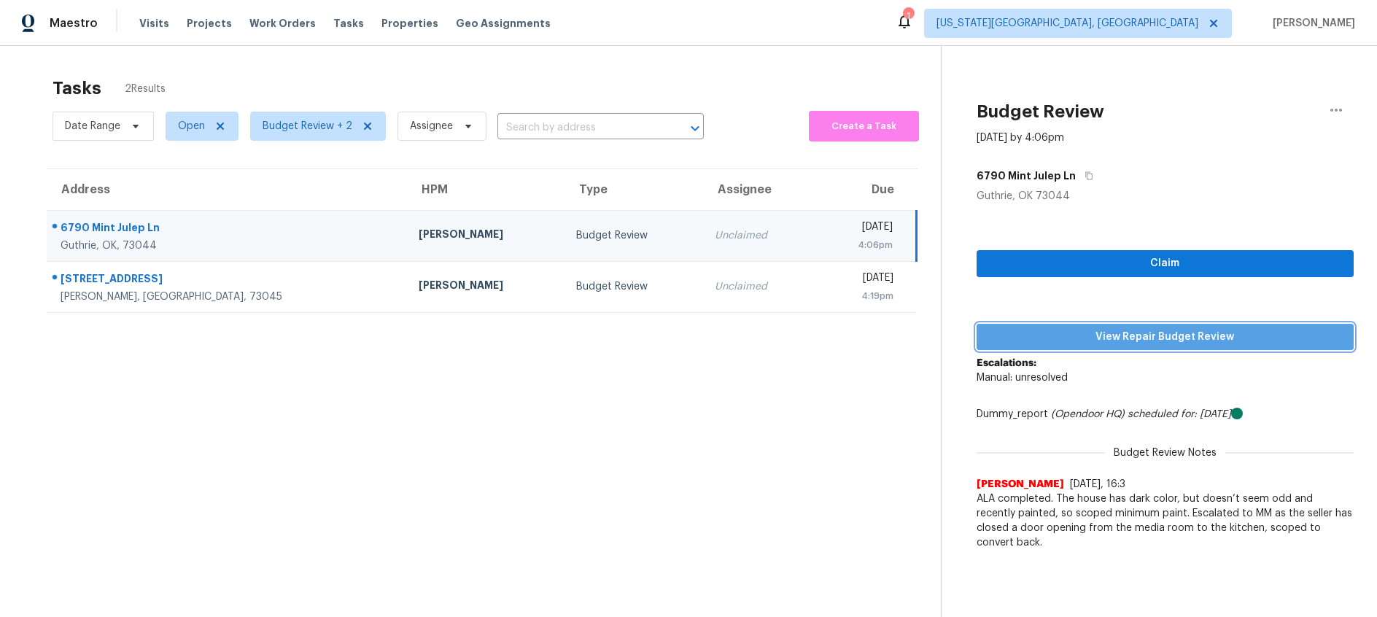
click at [1126, 341] on span "View Repair Budget Review" at bounding box center [1165, 337] width 354 height 18
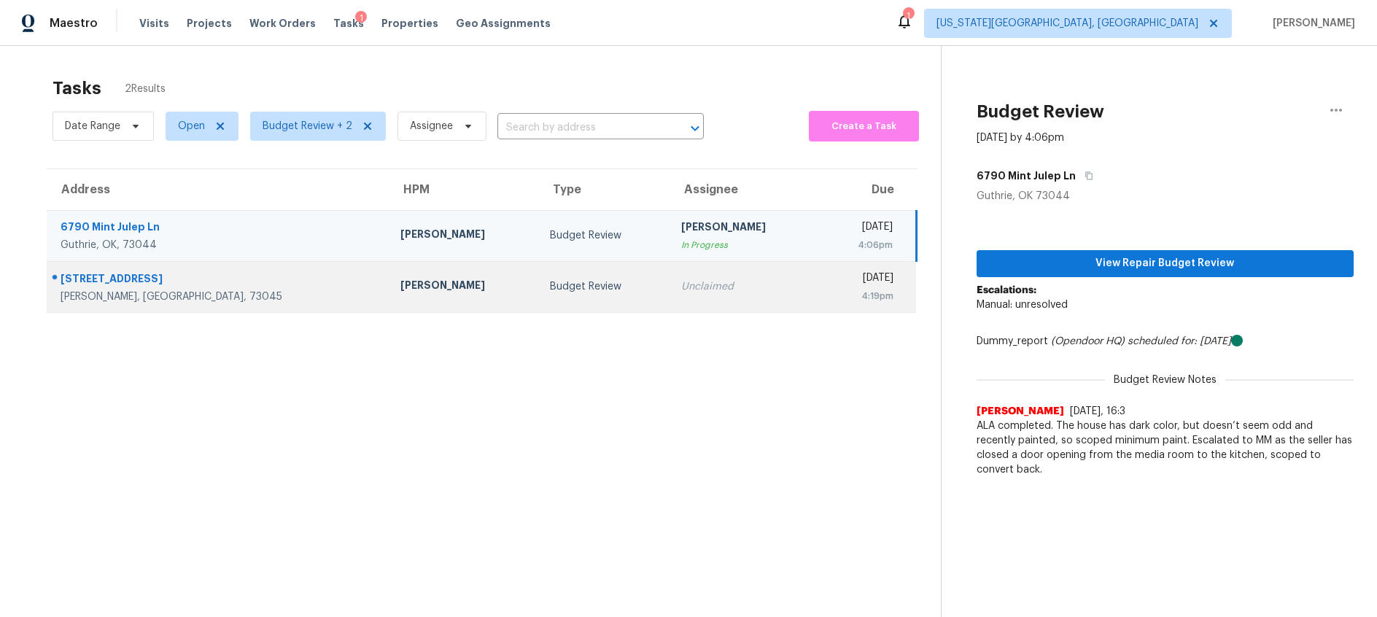
click at [415, 288] on td "Jason Leeth" at bounding box center [464, 286] width 150 height 51
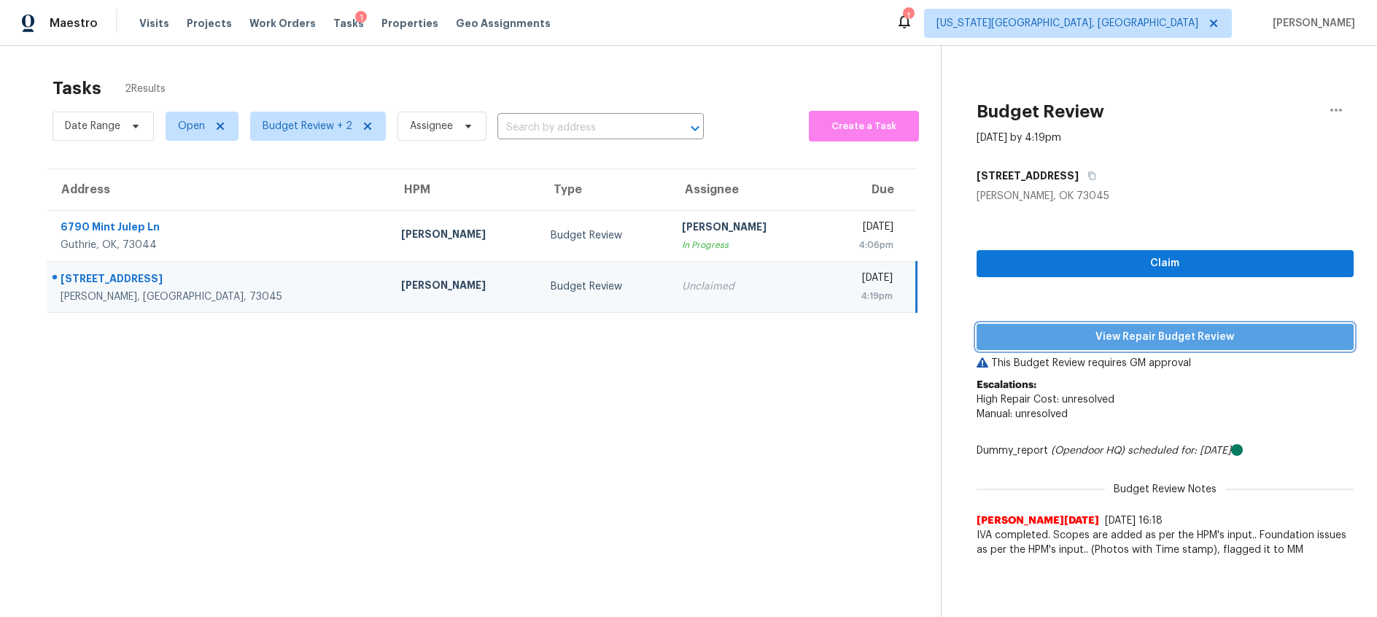
click at [1121, 333] on span "View Repair Budget Review" at bounding box center [1165, 337] width 354 height 18
